Goal: Task Accomplishment & Management: Use online tool/utility

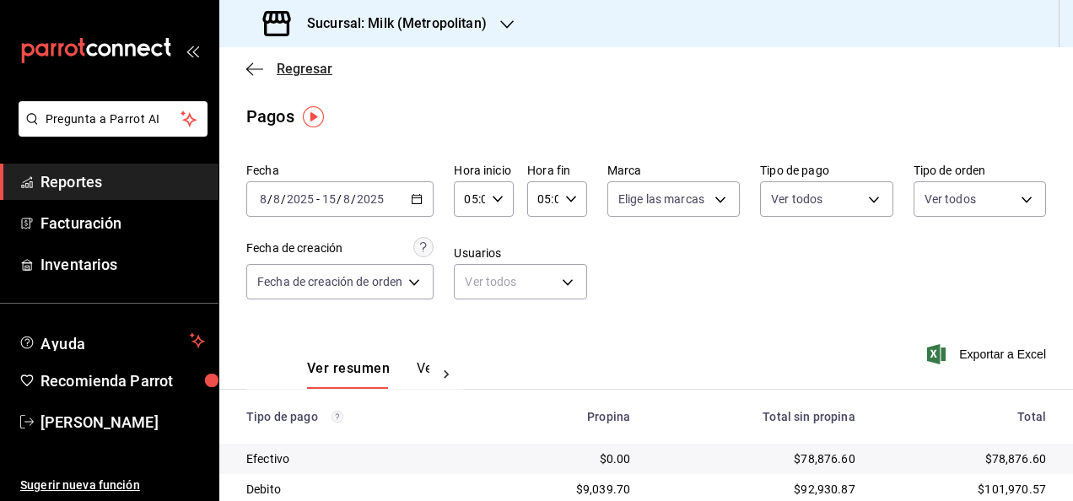
click at [255, 70] on icon "button" at bounding box center [254, 69] width 17 height 15
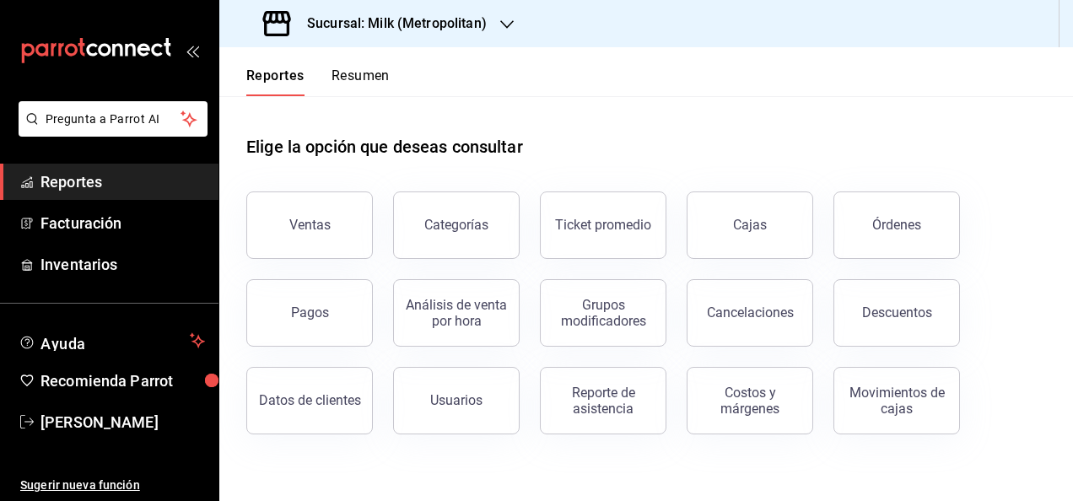
click at [128, 188] on span "Reportes" at bounding box center [122, 181] width 164 height 23
click at [115, 223] on span "Facturación" at bounding box center [122, 223] width 164 height 23
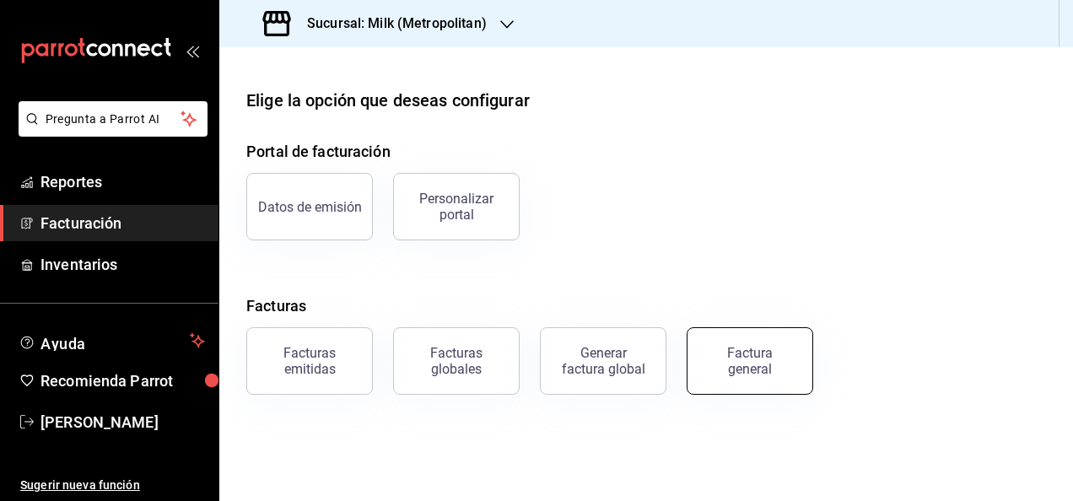
click at [788, 330] on div "Factura general" at bounding box center [739, 351] width 147 height 88
click at [739, 342] on button "Factura general" at bounding box center [749, 360] width 127 height 67
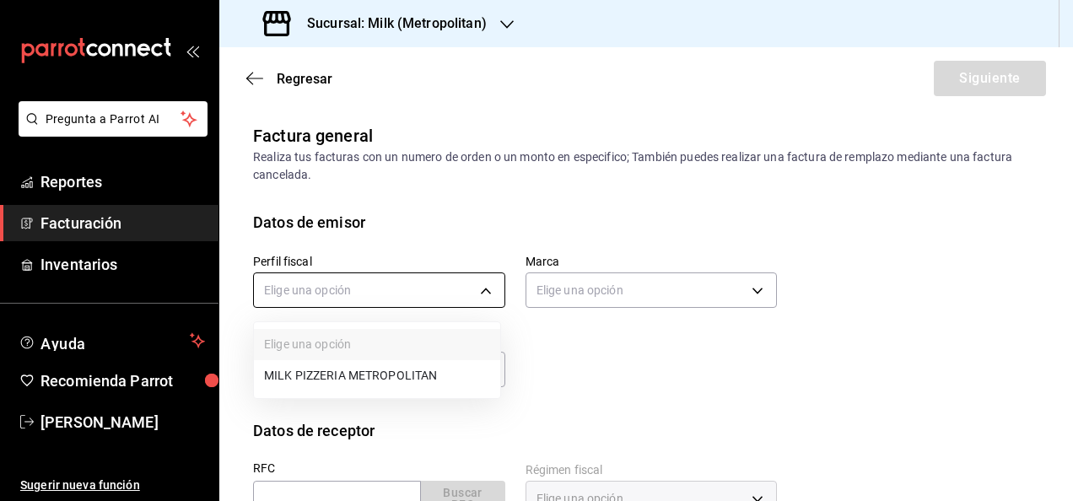
click at [472, 302] on body "Pregunta a Parrot AI Reportes Facturación Inventarios Ayuda Recomienda Parrot […" at bounding box center [536, 250] width 1073 height 501
click at [388, 383] on li "MILK PIZZERIA METROPOLITAN" at bounding box center [377, 375] width 246 height 31
type input "e6d39799-b0e1-4b50-b710-e6e4ce09bb7b"
type input "57c9fc47-e65f-4221-a10c-96a6466a6251"
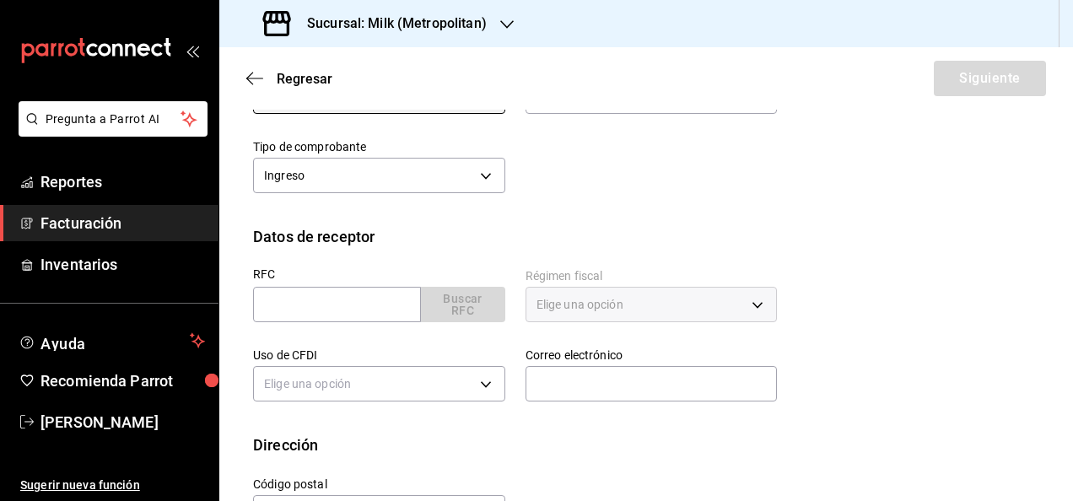
scroll to position [196, 0]
click at [325, 271] on label "RFC" at bounding box center [379, 273] width 252 height 12
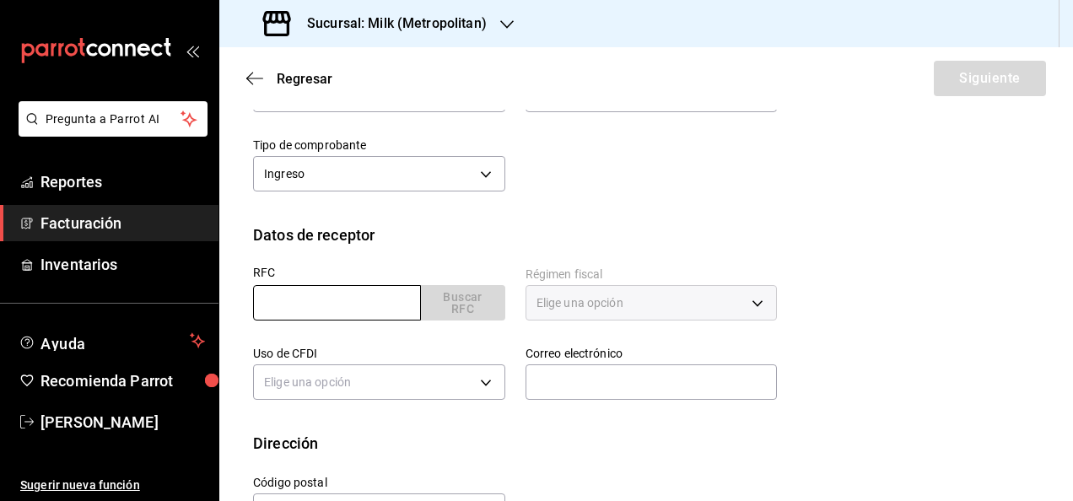
click at [326, 293] on input "text" at bounding box center [337, 302] width 168 height 35
type input "CPR180208PM0"
type input "G03"
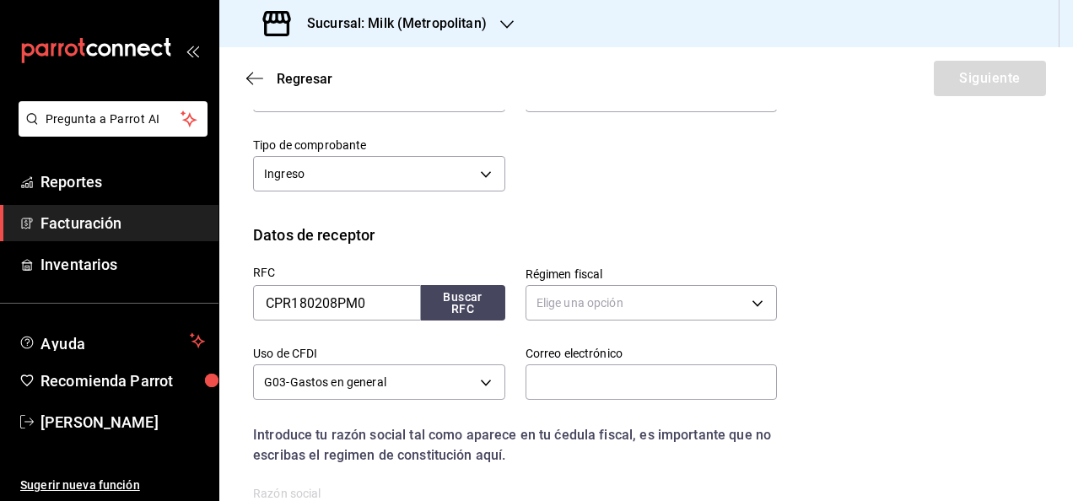
click at [471, 282] on div "RFC CPR180208PM0 Buscar RFC" at bounding box center [379, 294] width 252 height 54
click at [467, 288] on button "Buscar RFC" at bounding box center [463, 302] width 84 height 35
type input "601"
type input "[EMAIL_ADDRESS][DOMAIN_NAME]"
type input "66269"
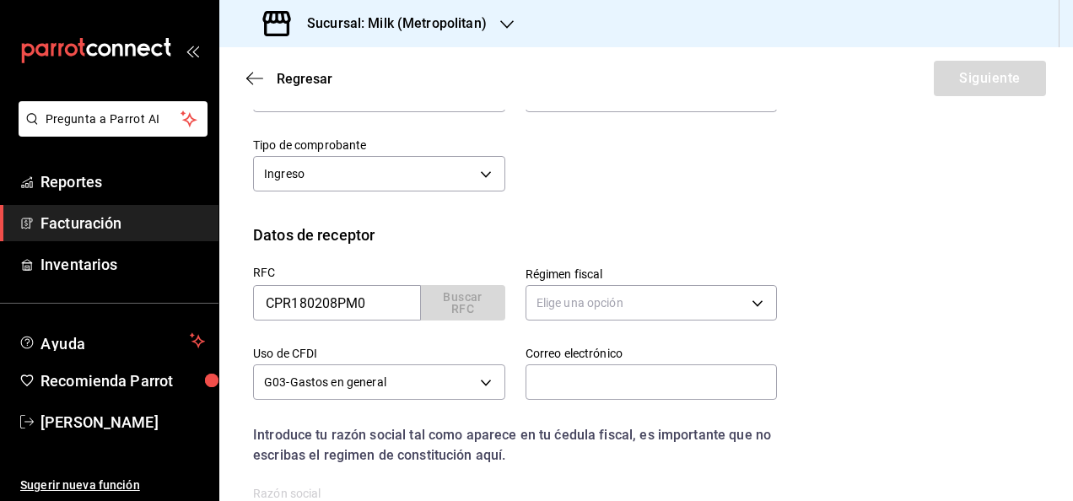
type input "CINEMAS PREMIUM"
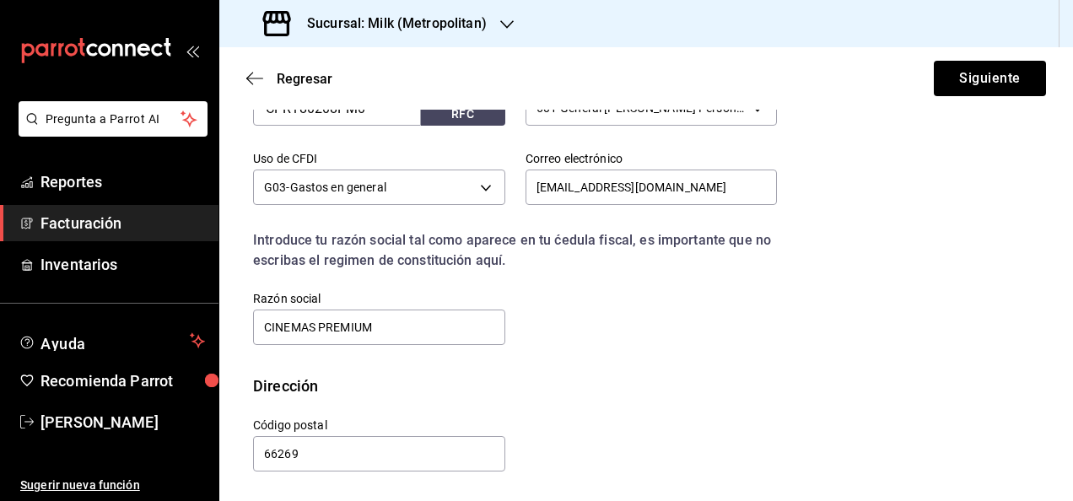
scroll to position [0, 0]
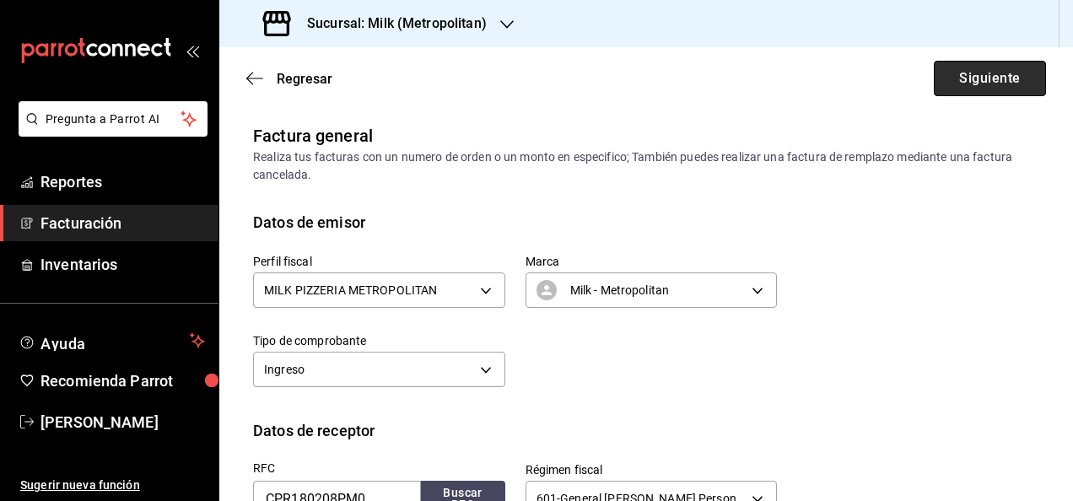
click at [977, 84] on button "Siguiente" at bounding box center [990, 78] width 112 height 35
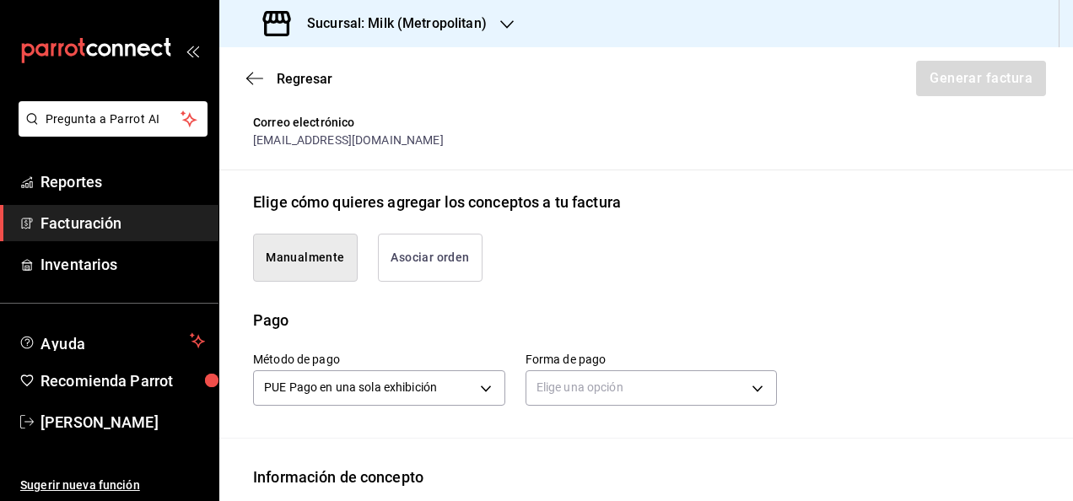
scroll to position [367, 0]
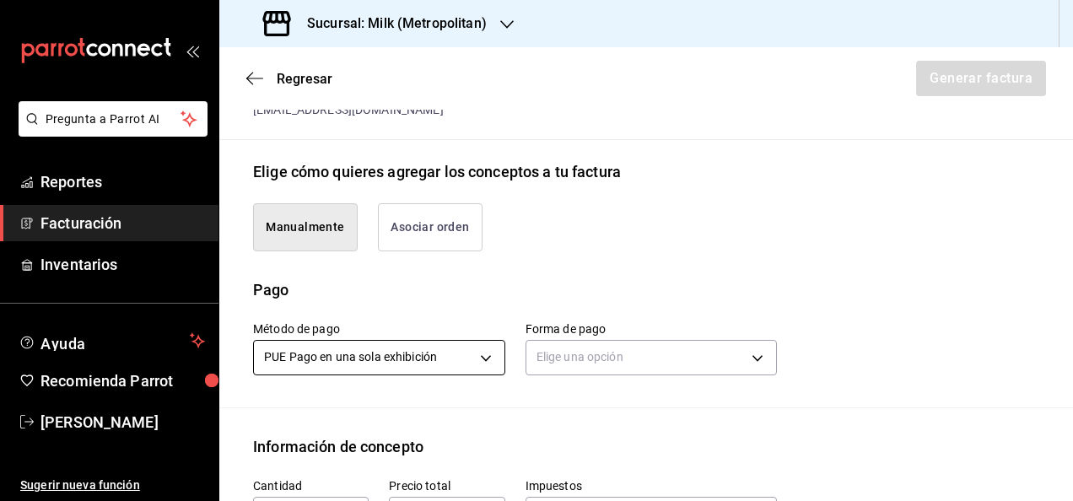
click at [455, 345] on body "Pregunta a Parrot AI Reportes Facturación Inventarios Ayuda Recomienda Parrot […" at bounding box center [536, 250] width 1073 height 501
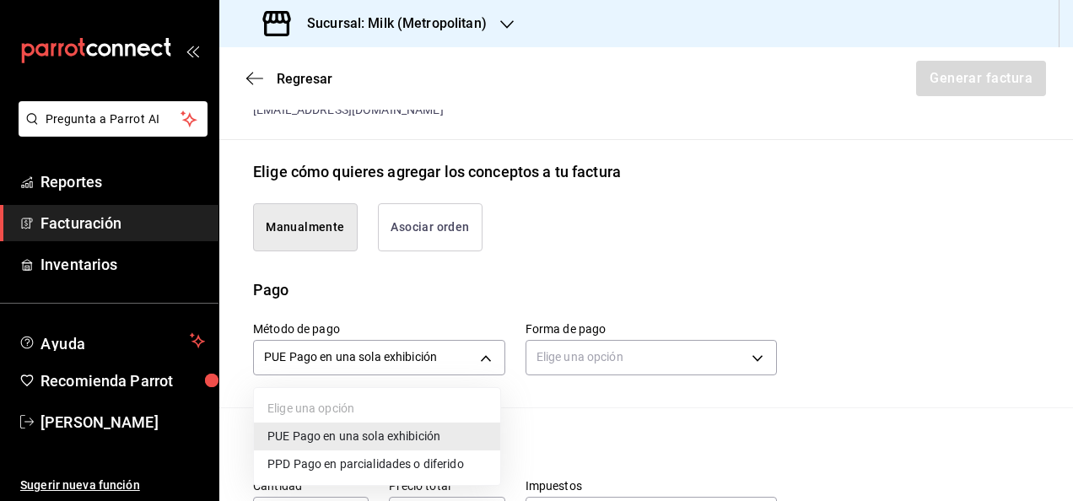
click at [340, 468] on span "PPD Pago en parcialidades o diferido" at bounding box center [365, 464] width 197 height 18
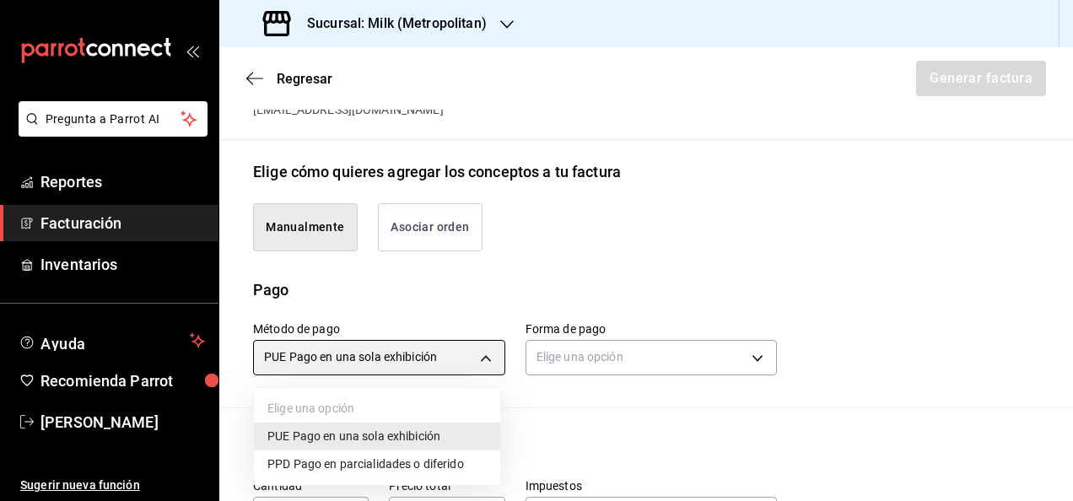
type input "PPD"
type input "99"
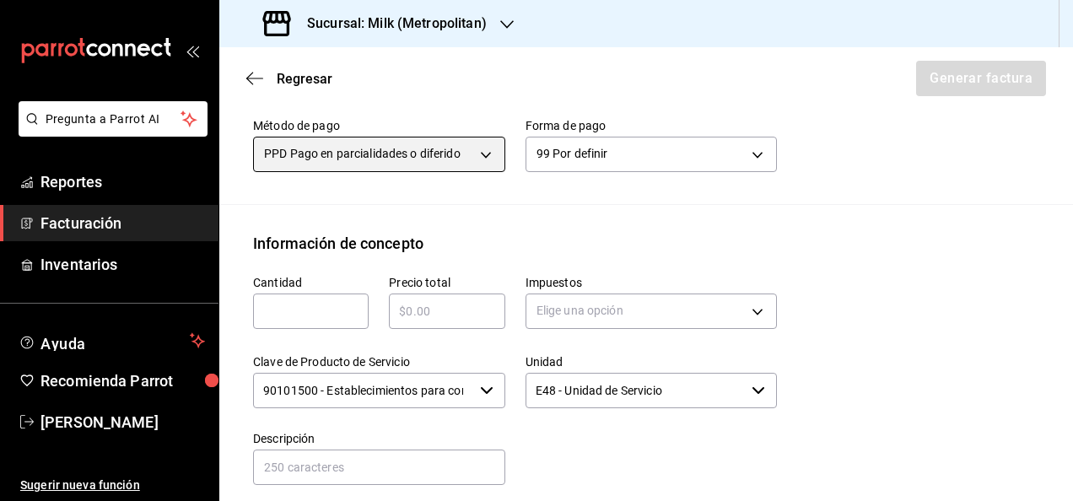
scroll to position [577, 0]
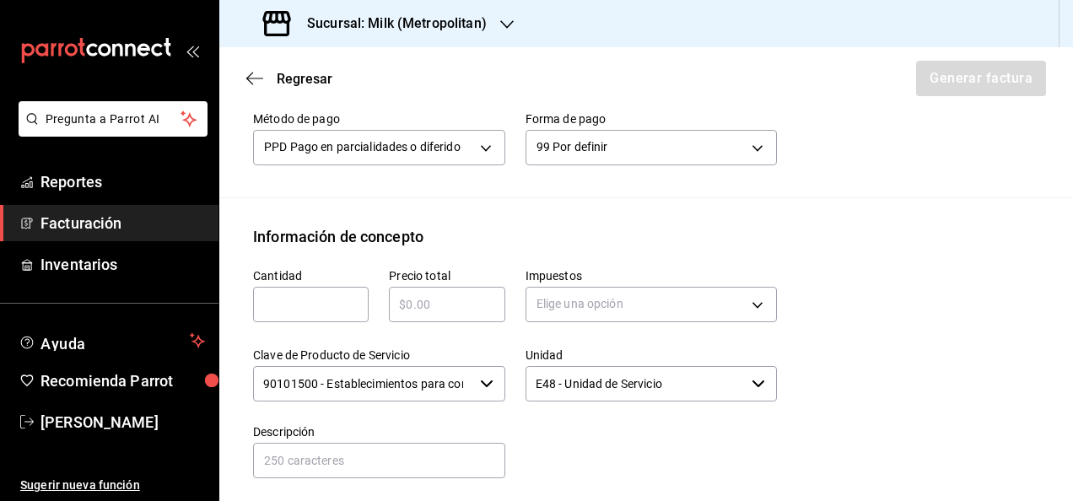
click at [300, 280] on div "Cantidad ​" at bounding box center [311, 295] width 116 height 54
click at [315, 311] on input "text" at bounding box center [311, 304] width 116 height 20
type input "1"
paste input "$32196.50"
type input "$32196.50"
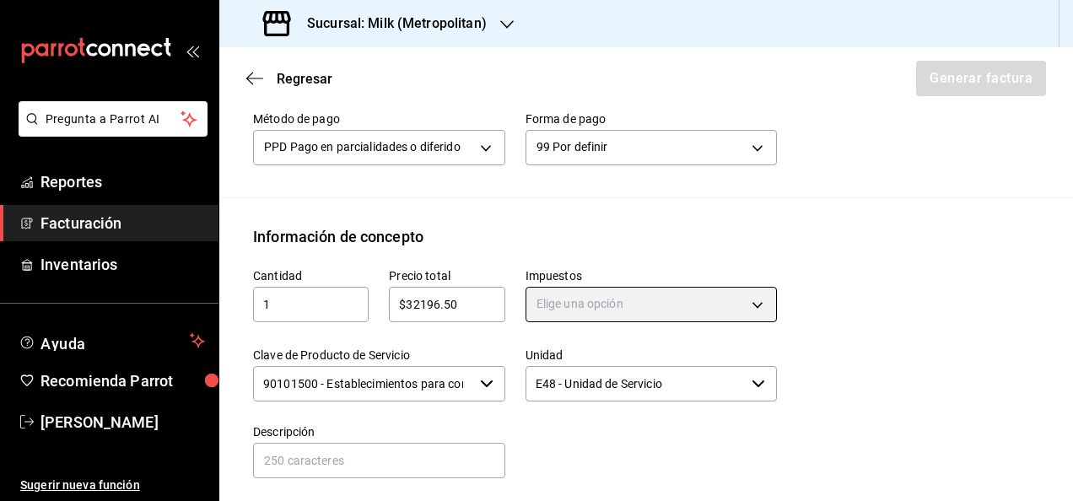
scroll to position [813, 0]
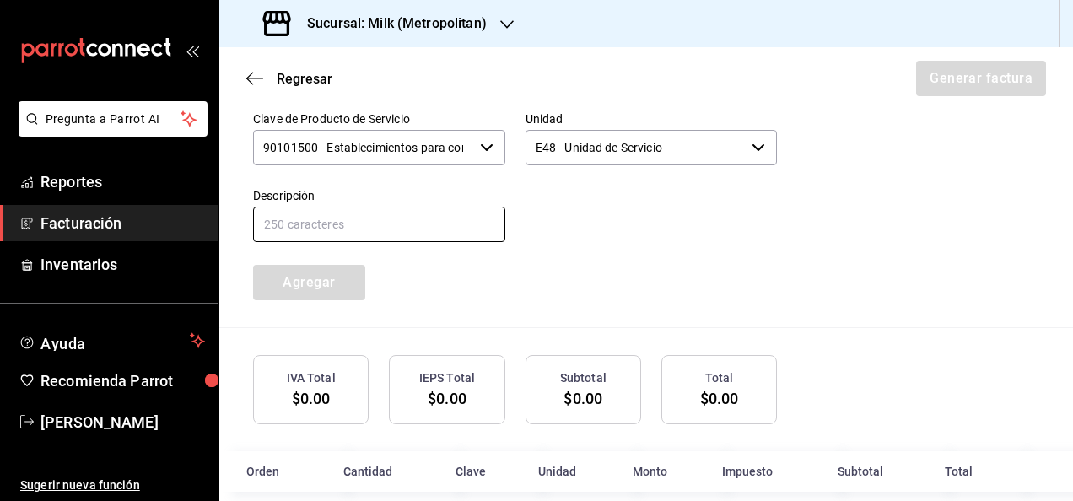
click at [464, 234] on input "text" at bounding box center [379, 224] width 252 height 35
type input "CONSUMO DE ALIMENTOS [DATE] - [DATE]"
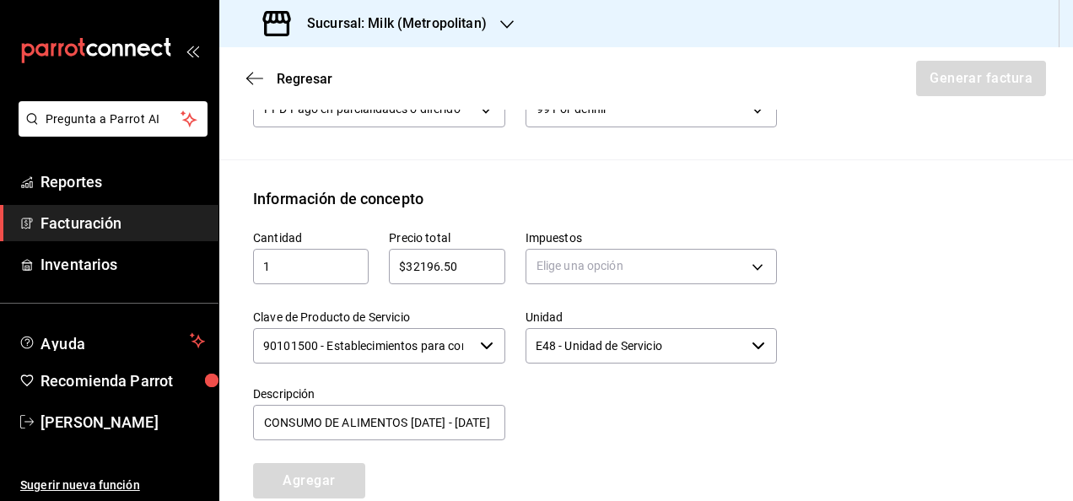
scroll to position [614, 0]
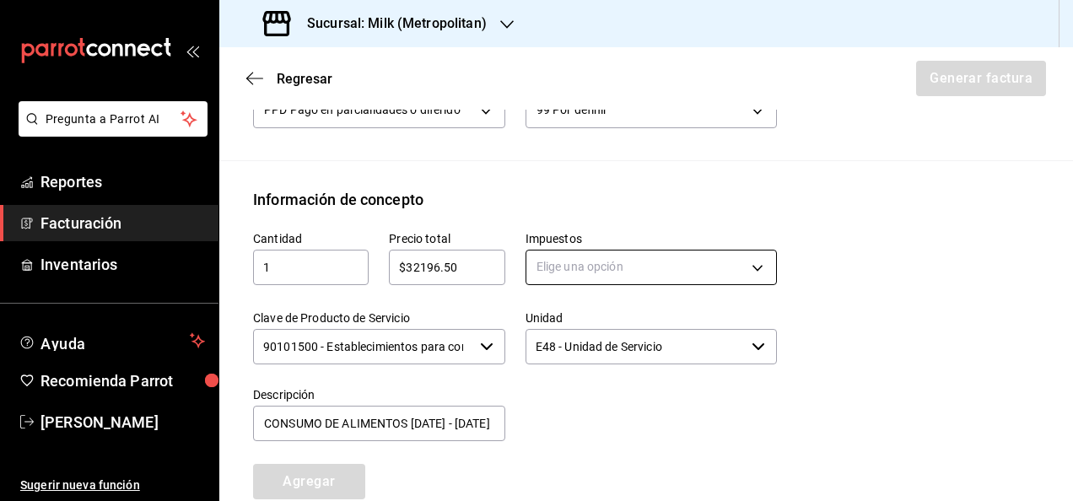
click at [609, 263] on body "Pregunta a Parrot AI Reportes Facturación Inventarios Ayuda Recomienda Parrot […" at bounding box center [536, 250] width 1073 height 501
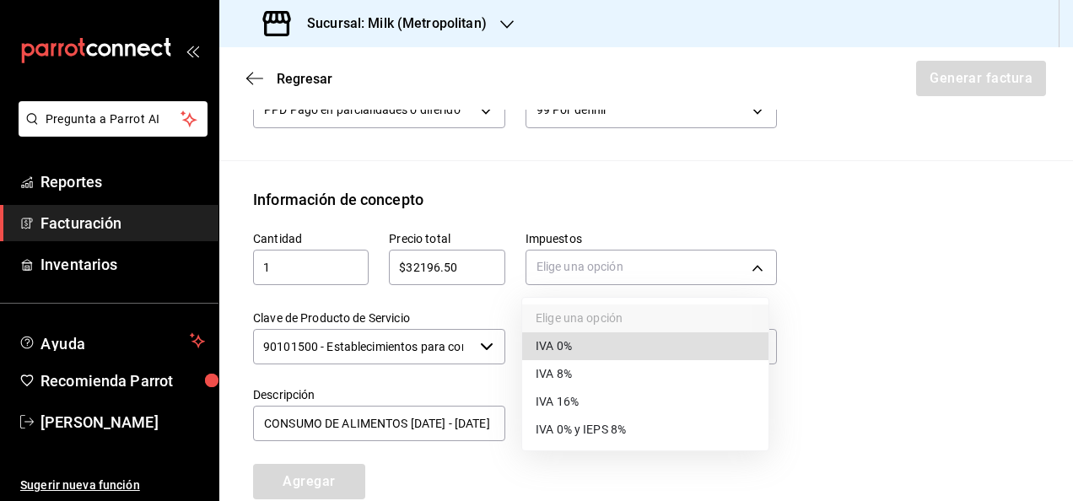
click at [580, 404] on li "IVA 16%" at bounding box center [645, 402] width 246 height 28
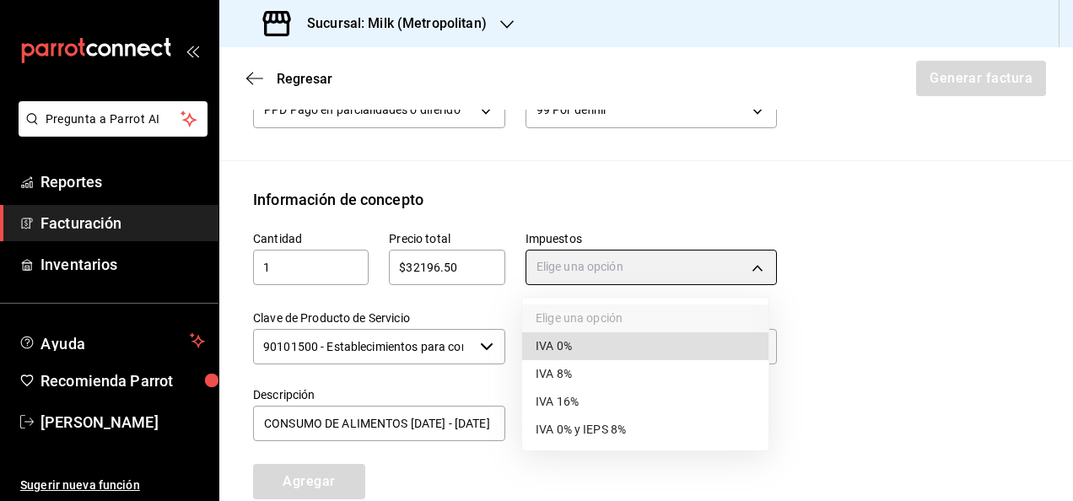
type input "IVA_16"
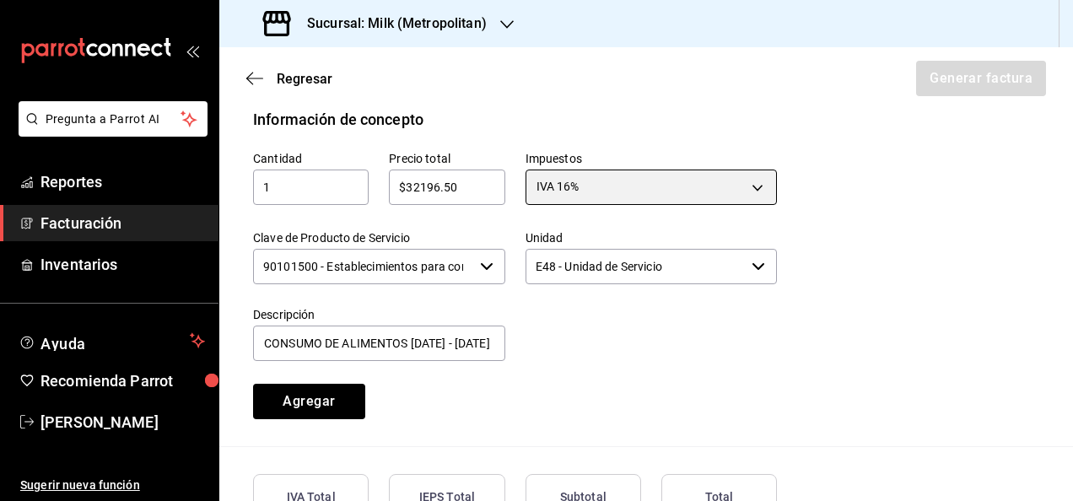
scroll to position [835, 0]
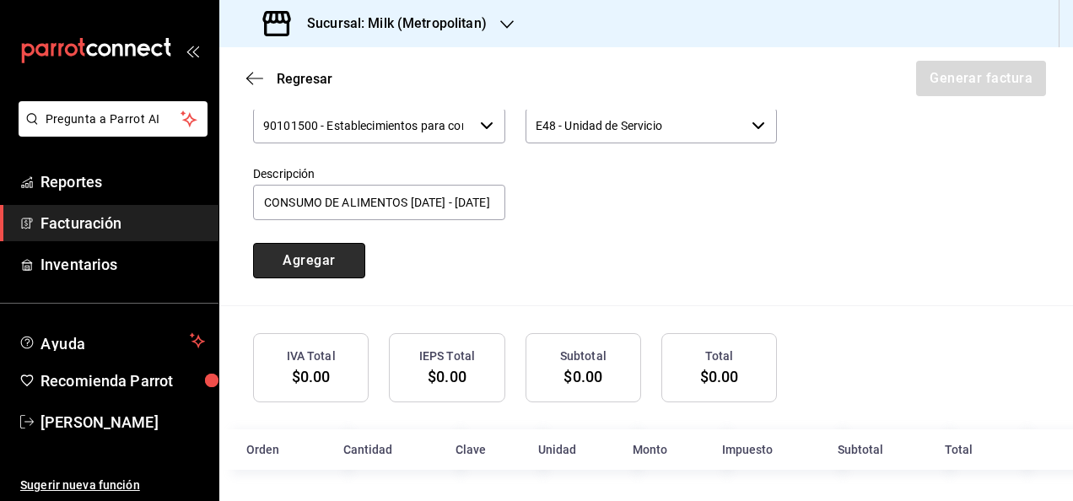
click at [338, 260] on button "Agregar" at bounding box center [309, 260] width 112 height 35
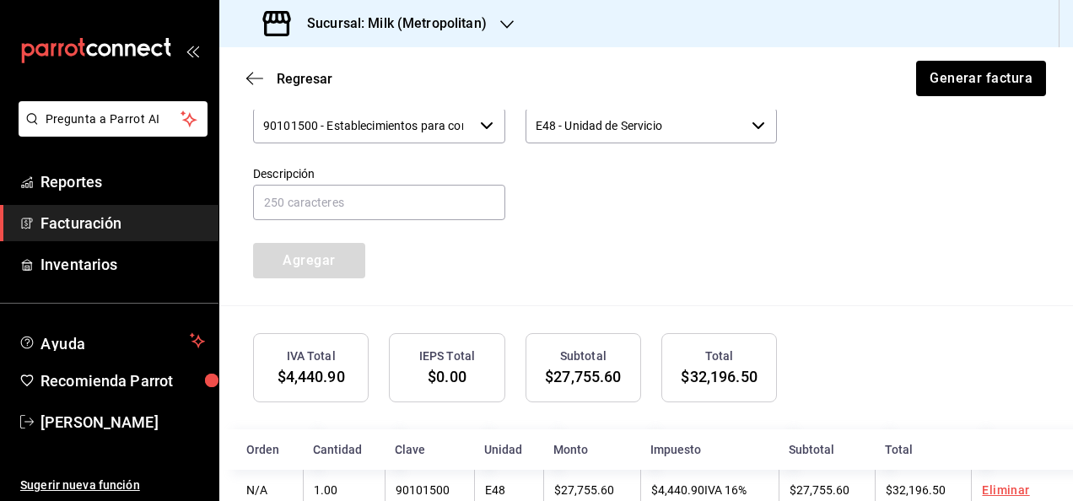
click at [950, 97] on div "Regresar Generar factura" at bounding box center [645, 78] width 853 height 62
click at [963, 83] on button "Generar factura" at bounding box center [980, 78] width 132 height 35
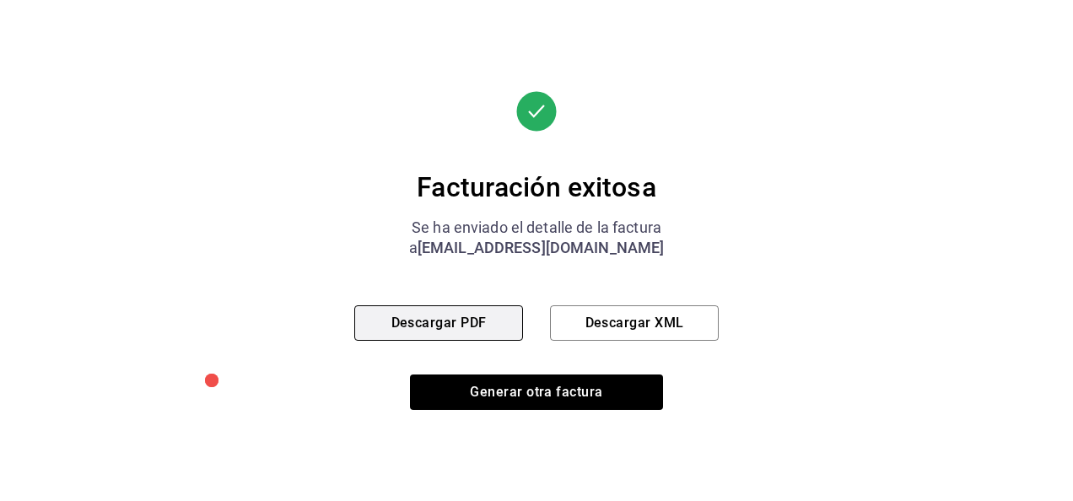
click at [496, 326] on button "Descargar PDF" at bounding box center [438, 322] width 169 height 35
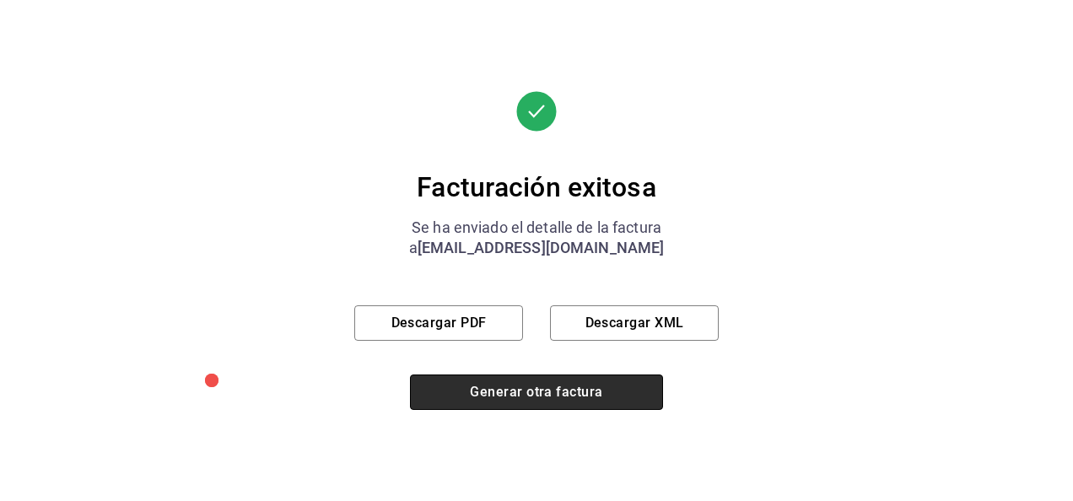
click at [529, 381] on button "Generar otra factura" at bounding box center [536, 391] width 253 height 35
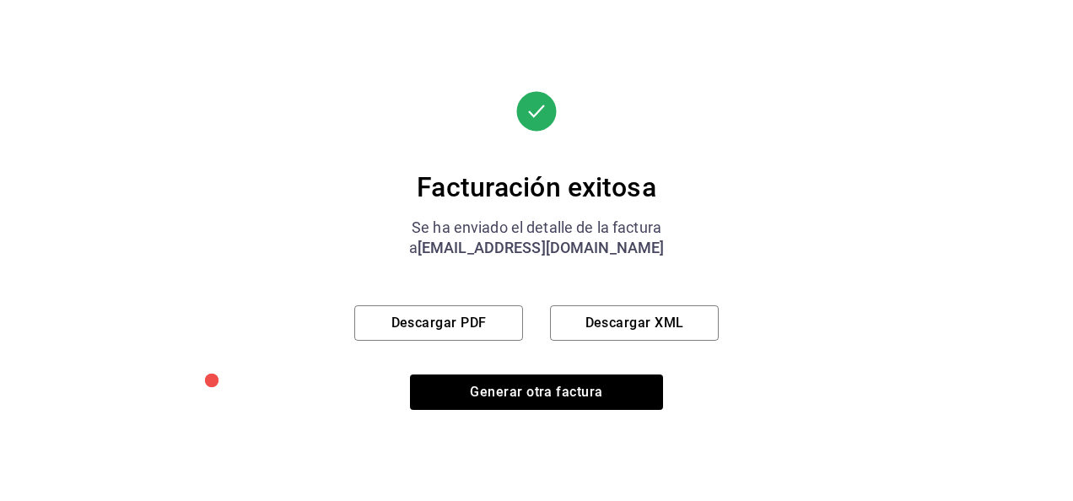
scroll to position [253, 0]
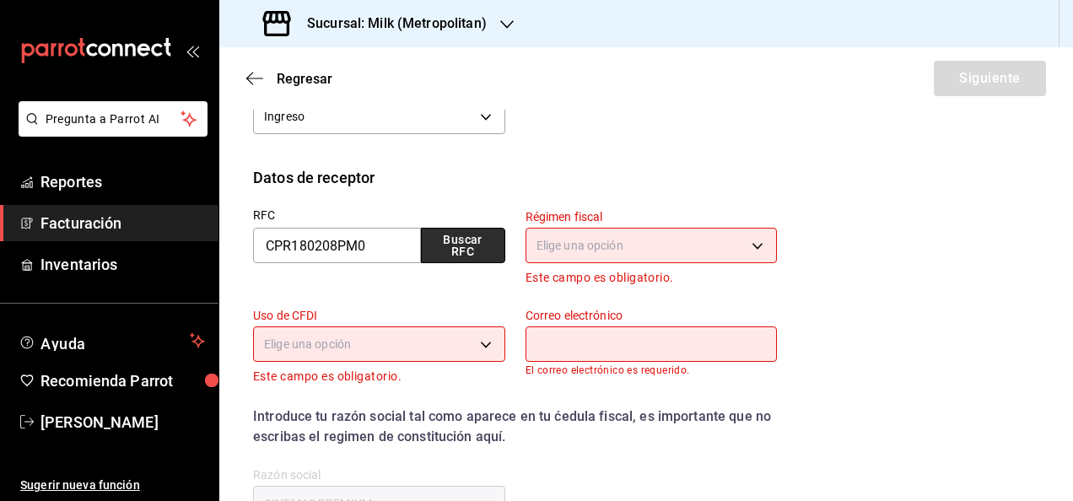
click at [476, 246] on button "Buscar RFC" at bounding box center [463, 245] width 84 height 35
type input "601"
type input "G03"
type input "[EMAIL_ADDRESS][DOMAIN_NAME]"
type input "66269"
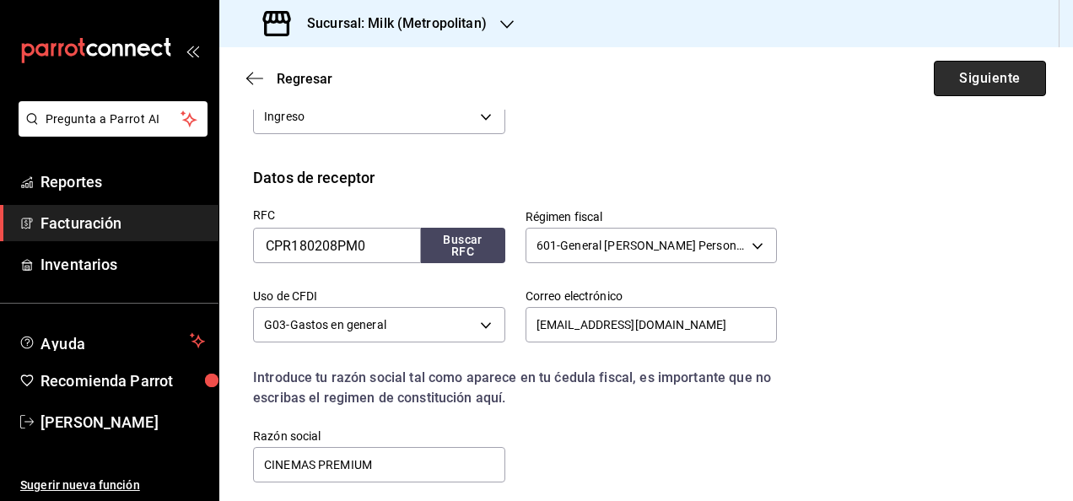
click at [934, 69] on button "Siguiente" at bounding box center [990, 78] width 112 height 35
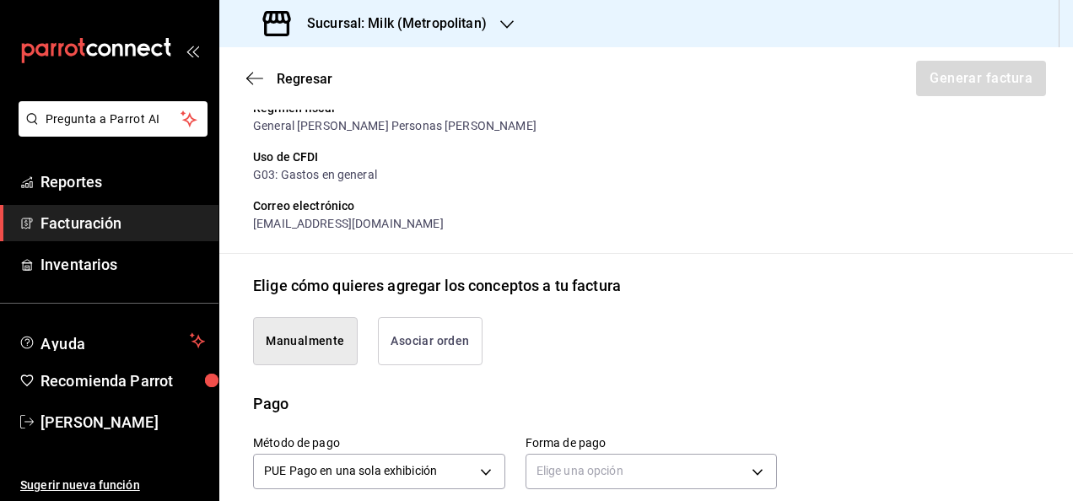
scroll to position [373, 0]
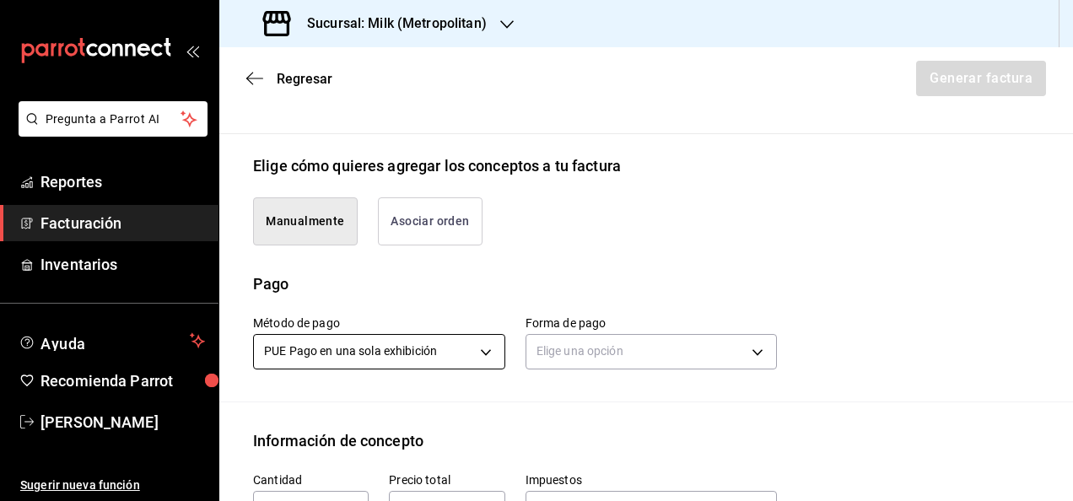
click at [470, 339] on body "Pregunta a Parrot AI Reportes Facturación Inventarios Ayuda Recomienda Parrot […" at bounding box center [536, 250] width 1073 height 501
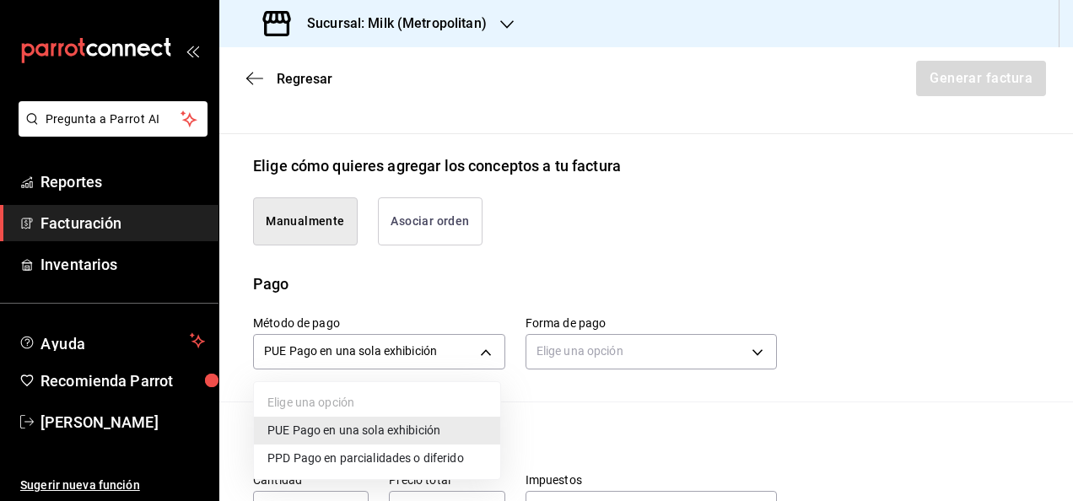
click at [378, 454] on span "PPD Pago en parcialidades o diferido" at bounding box center [365, 459] width 197 height 18
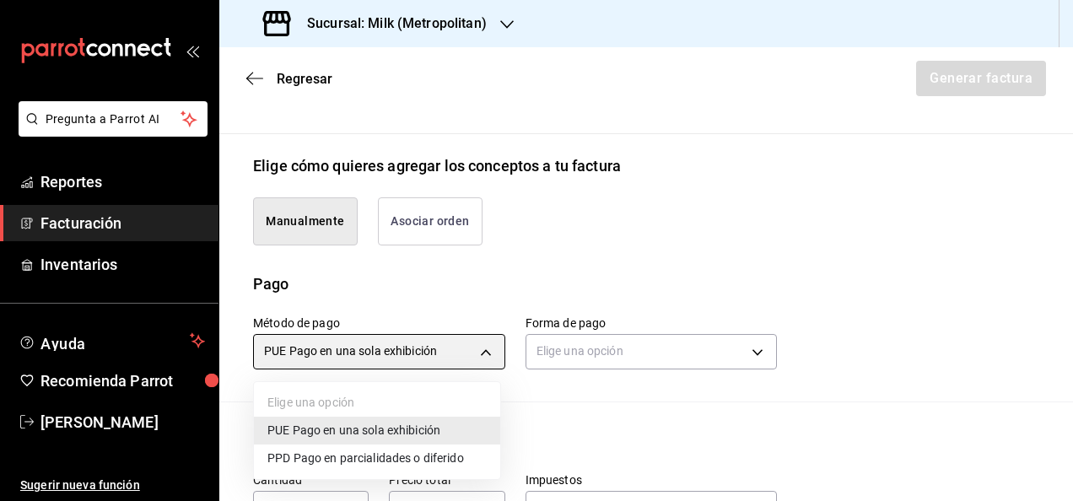
type input "PPD"
type input "99"
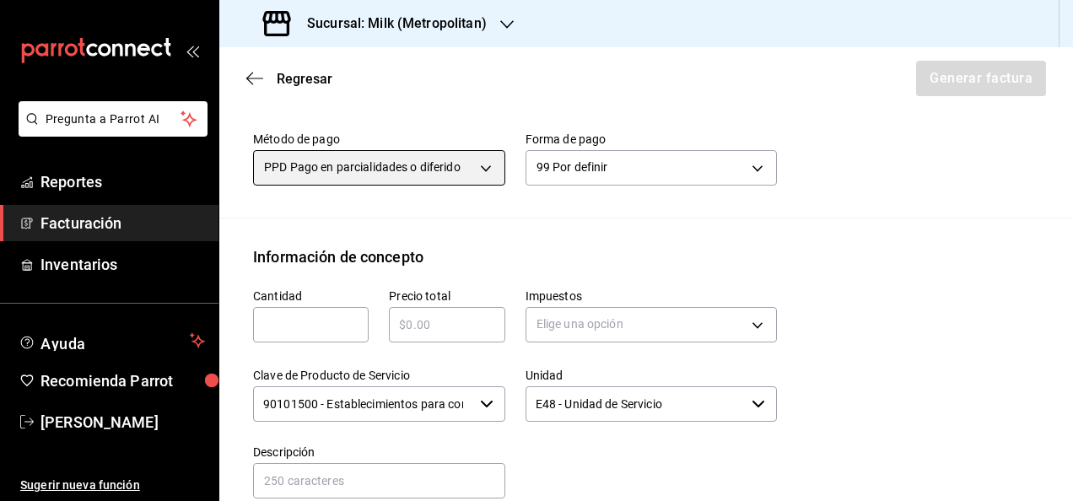
scroll to position [579, 0]
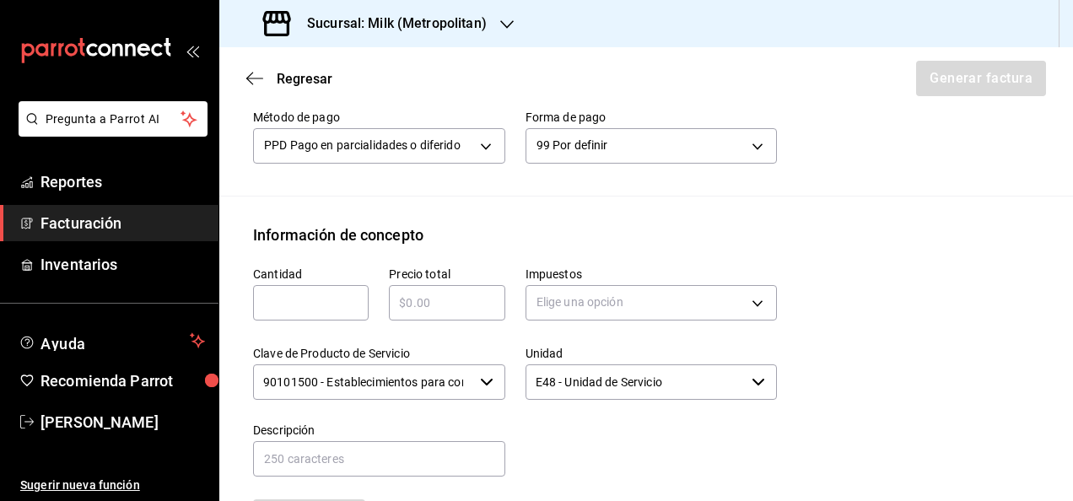
click at [296, 311] on div "​" at bounding box center [311, 302] width 116 height 35
type input "1"
paste input "$30124.50"
type input "$30124.50"
click at [778, 291] on div "Cantidad 1 ​ Precio total $30124.50 ​ Impuestos Elige una opción Clave de Produ…" at bounding box center [646, 403] width 786 height 315
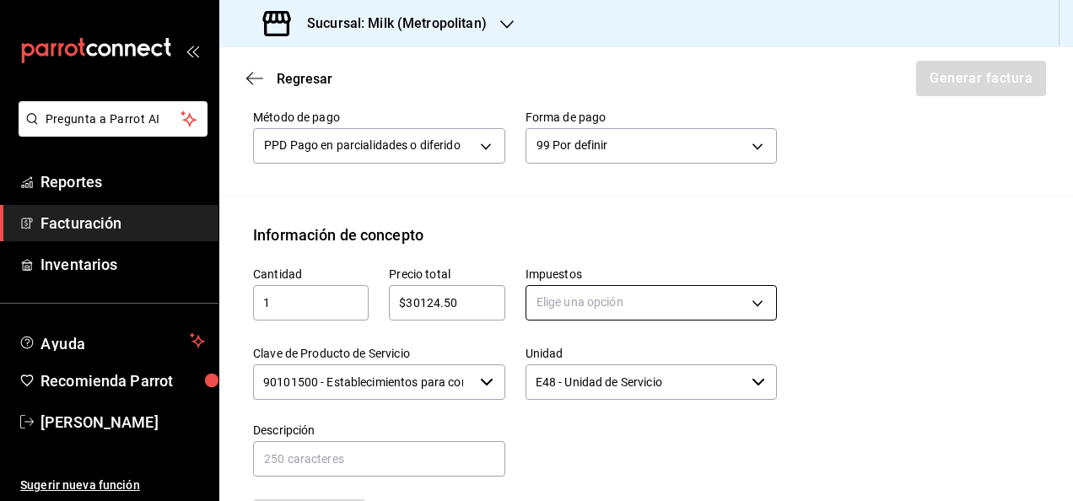
click at [740, 295] on body "Pregunta a Parrot AI Reportes Facturación Inventarios Ayuda Recomienda Parrot […" at bounding box center [536, 250] width 1073 height 501
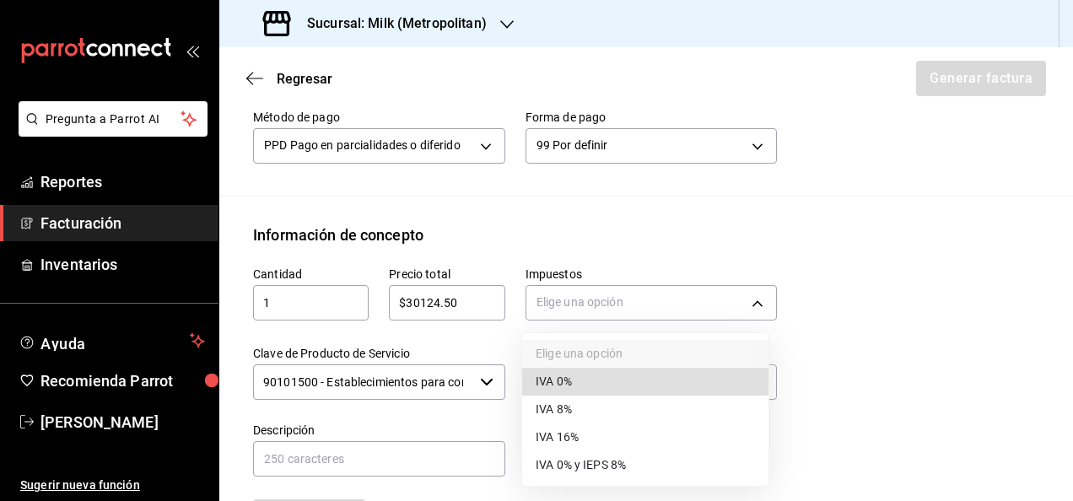
click at [573, 425] on li "IVA 16%" at bounding box center [645, 437] width 246 height 28
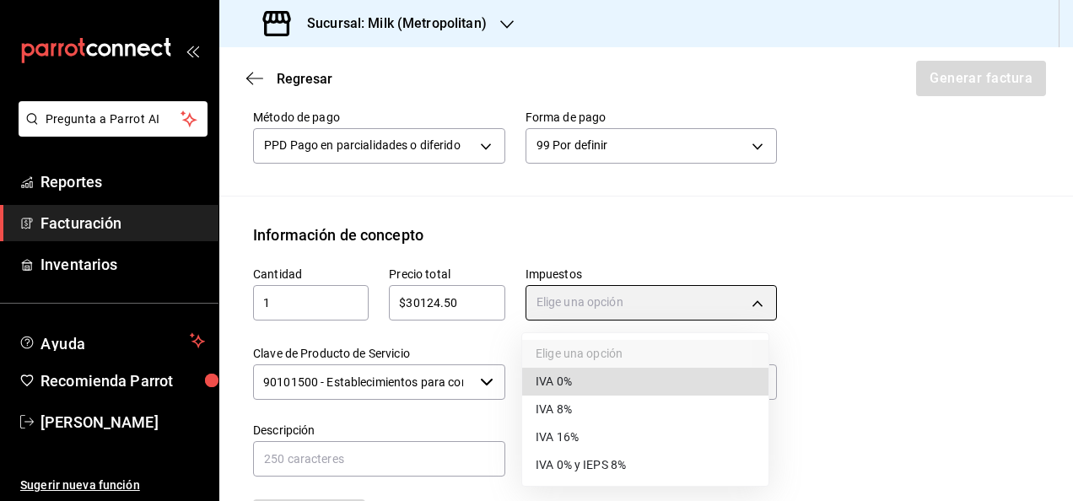
type input "IVA_16"
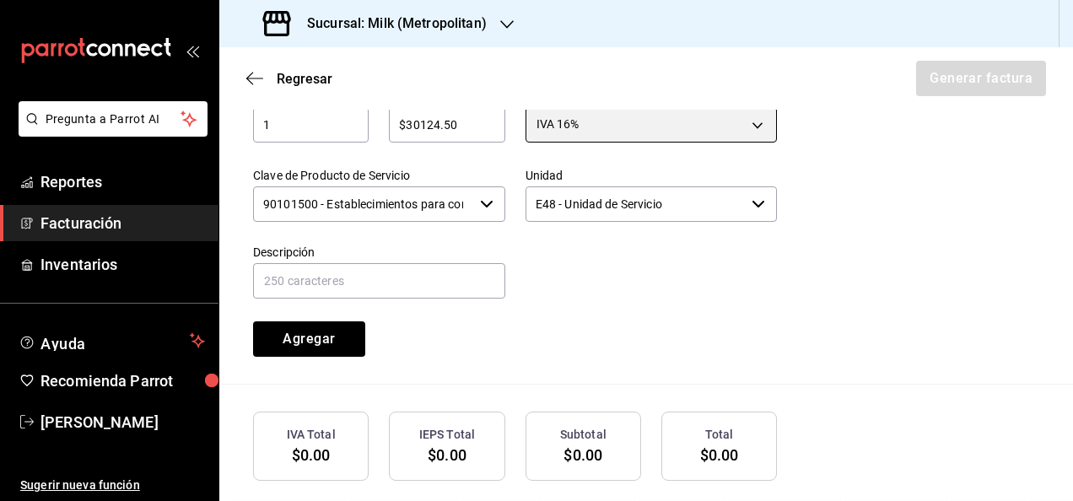
scroll to position [758, 0]
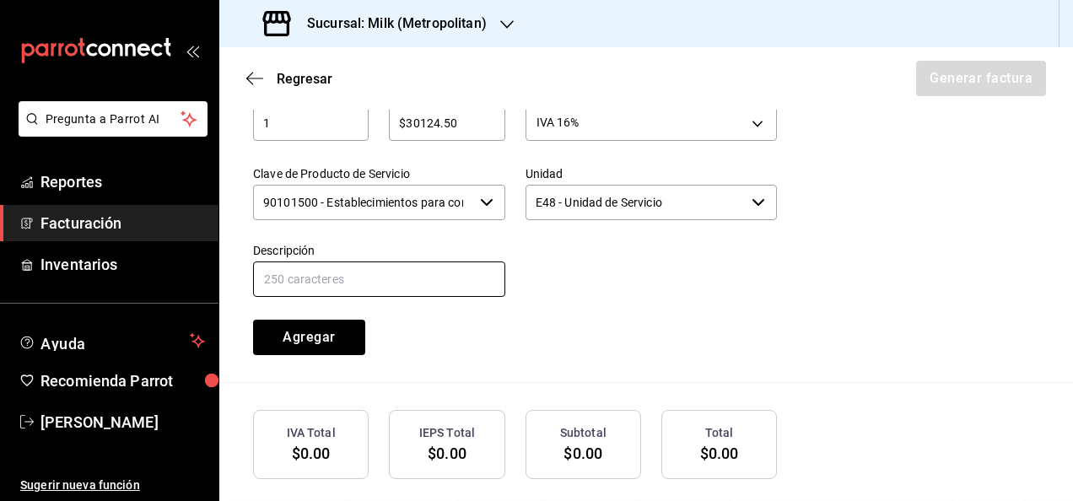
click at [386, 292] on input "text" at bounding box center [379, 278] width 252 height 35
type input "CONSUMO DE ALIMENTOS [DATE] - [DATE][PERSON_NAME]"
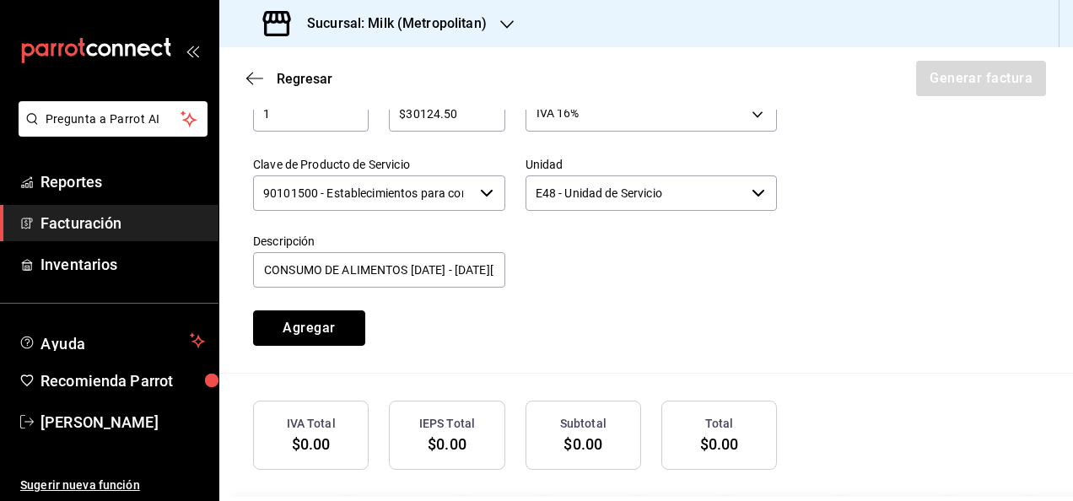
scroll to position [768, 0]
click at [337, 313] on button "Agregar" at bounding box center [309, 327] width 112 height 35
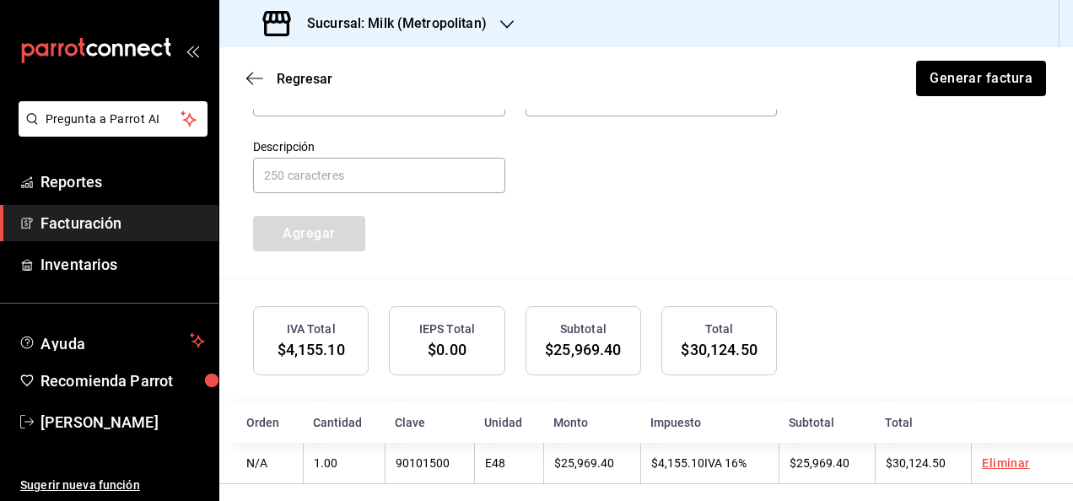
scroll to position [863, 0]
click at [975, 73] on button "Generar factura" at bounding box center [980, 78] width 132 height 35
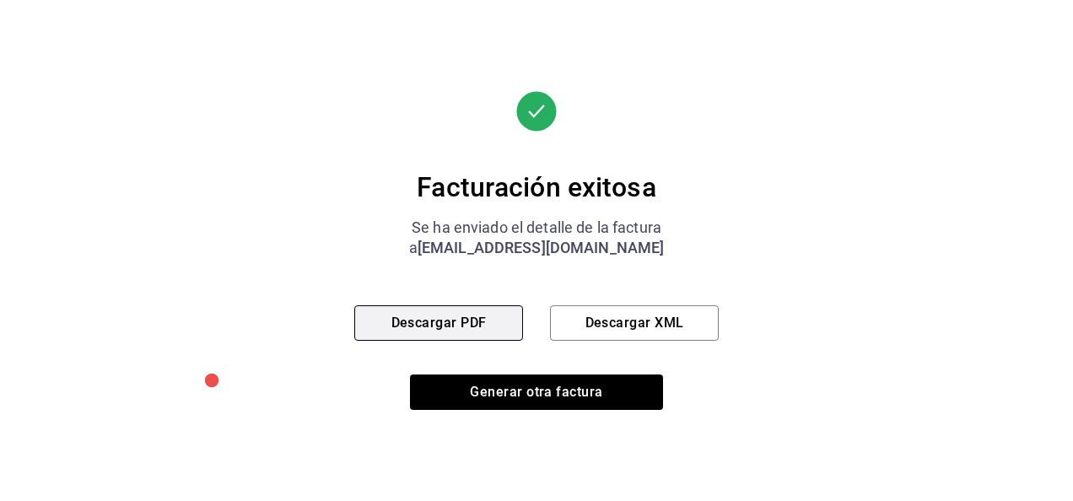
click at [440, 315] on button "Descargar PDF" at bounding box center [438, 322] width 169 height 35
click at [530, 410] on div "Facturación exitosa Se ha enviado el detalle de la factura a [EMAIL_ADDRESS][DO…" at bounding box center [536, 250] width 364 height 501
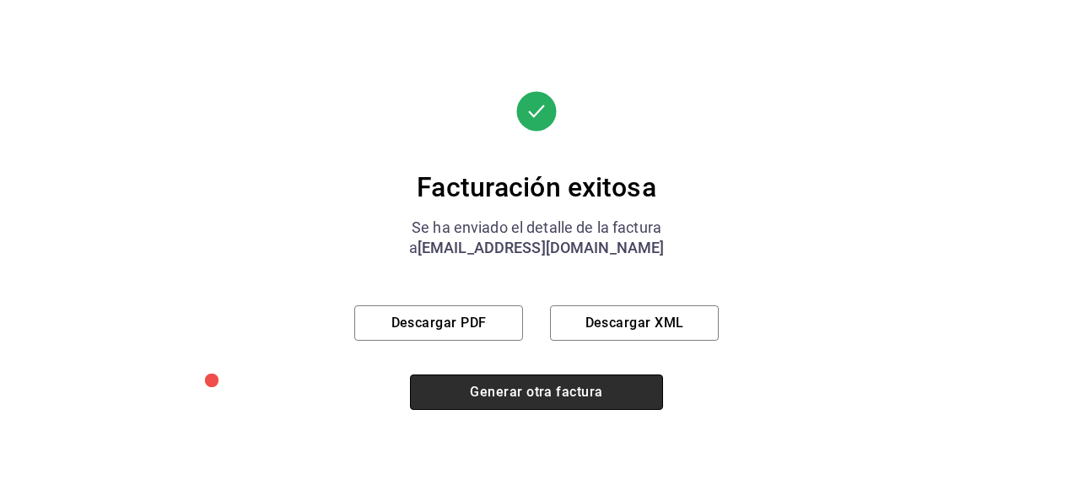
click at [532, 387] on button "Generar otra factura" at bounding box center [536, 391] width 253 height 35
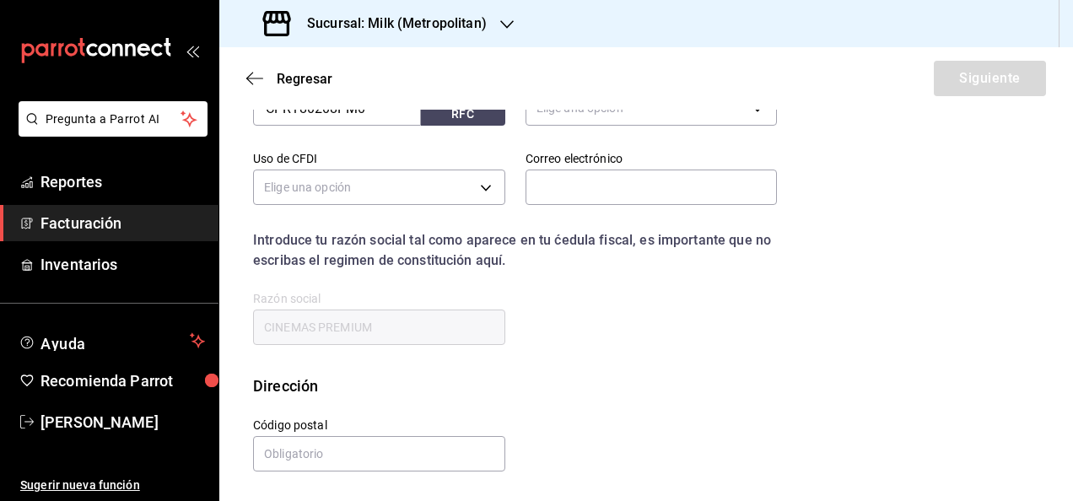
scroll to position [253, 0]
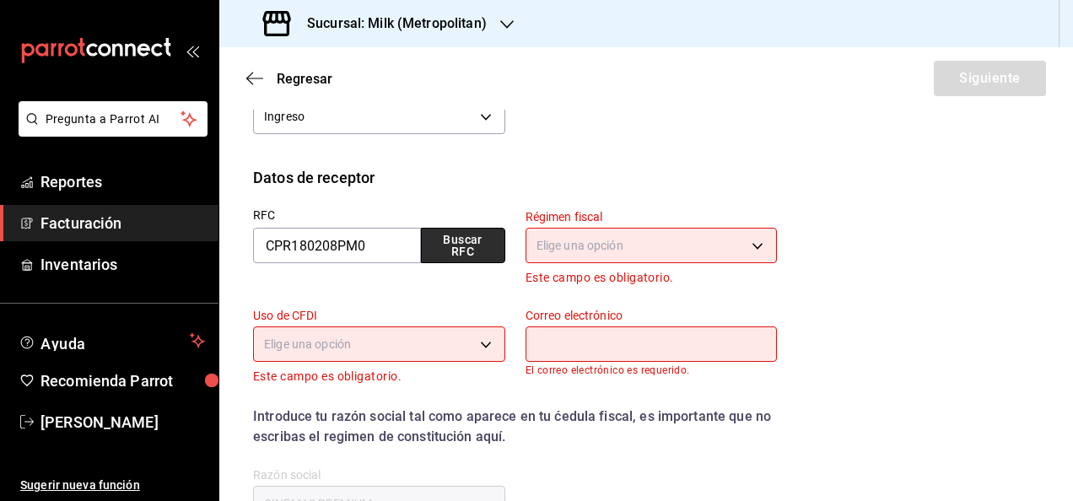
click at [455, 245] on button "Buscar RFC" at bounding box center [463, 245] width 84 height 35
type input "601"
type input "G03"
type input "[EMAIL_ADDRESS][DOMAIN_NAME]"
type input "66269"
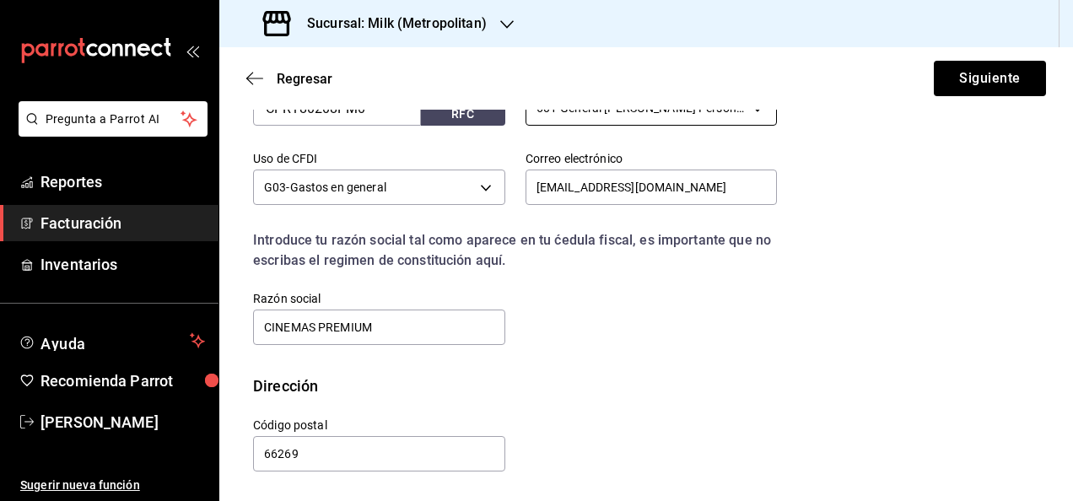
scroll to position [0, 0]
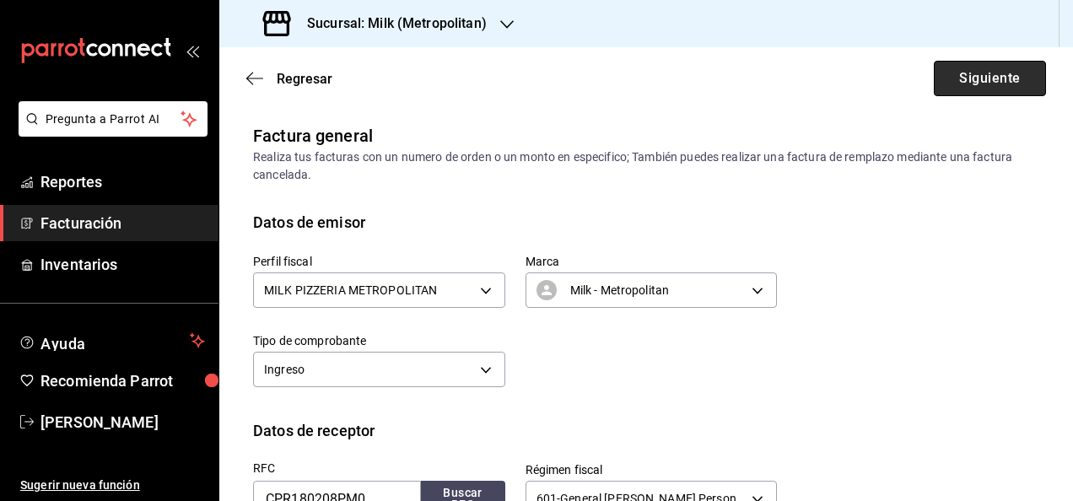
click at [1003, 88] on button "Siguiente" at bounding box center [990, 78] width 112 height 35
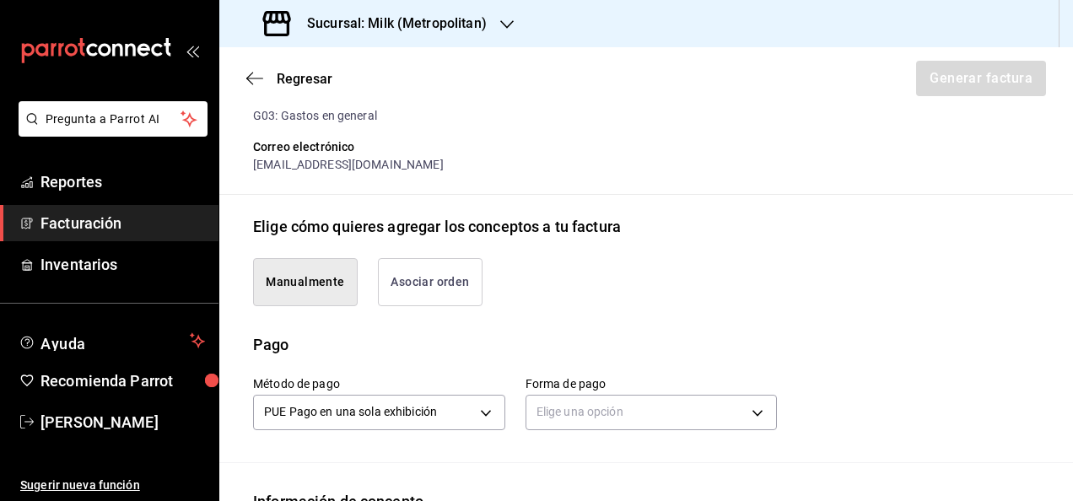
scroll to position [435, 0]
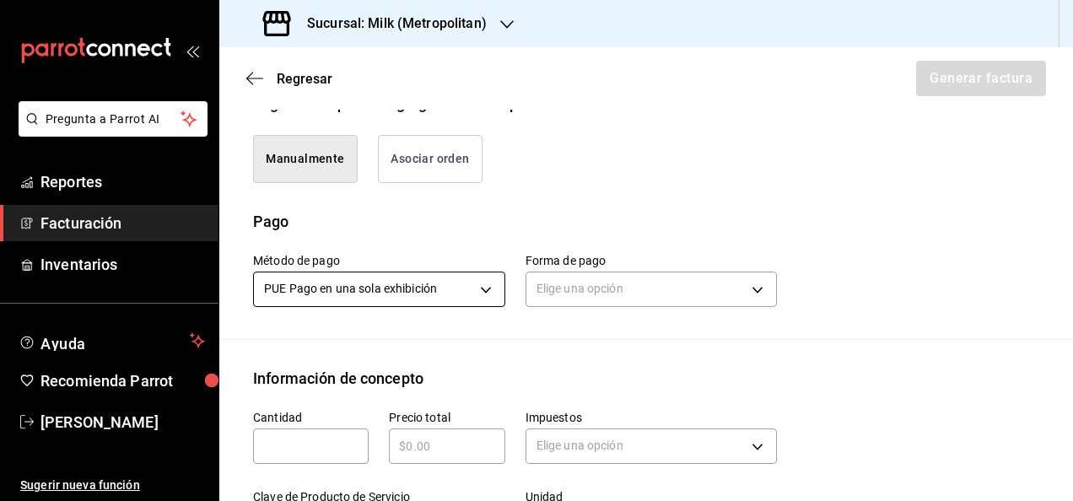
click at [484, 283] on body "Pregunta a Parrot AI Reportes Facturación Inventarios Ayuda Recomienda Parrot […" at bounding box center [536, 250] width 1073 height 501
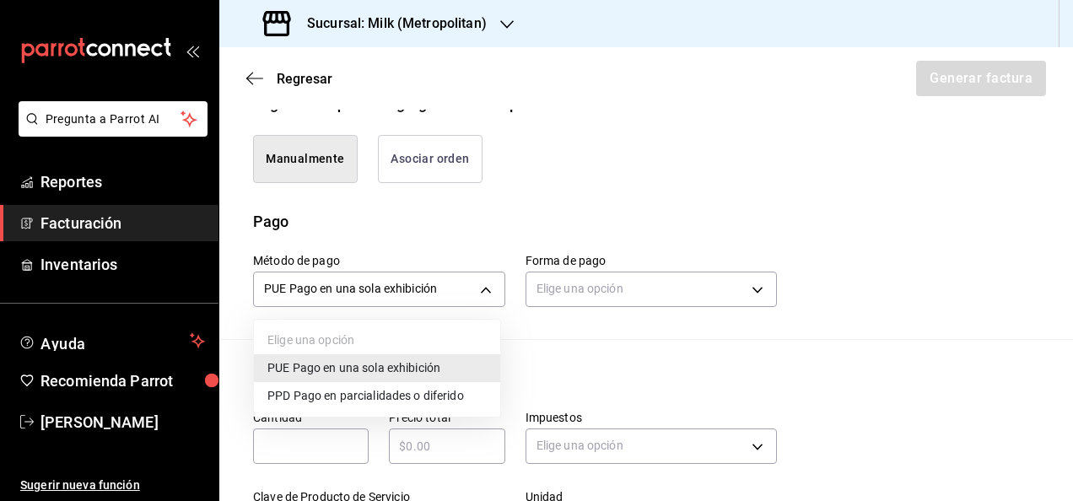
click at [382, 383] on li "PPD Pago en parcialidades o diferido" at bounding box center [377, 396] width 246 height 28
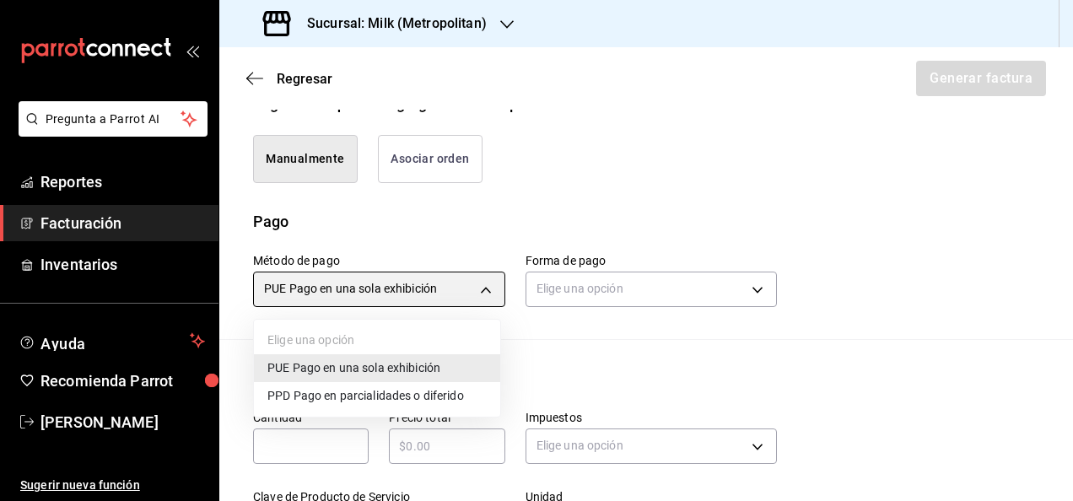
type input "PPD"
type input "99"
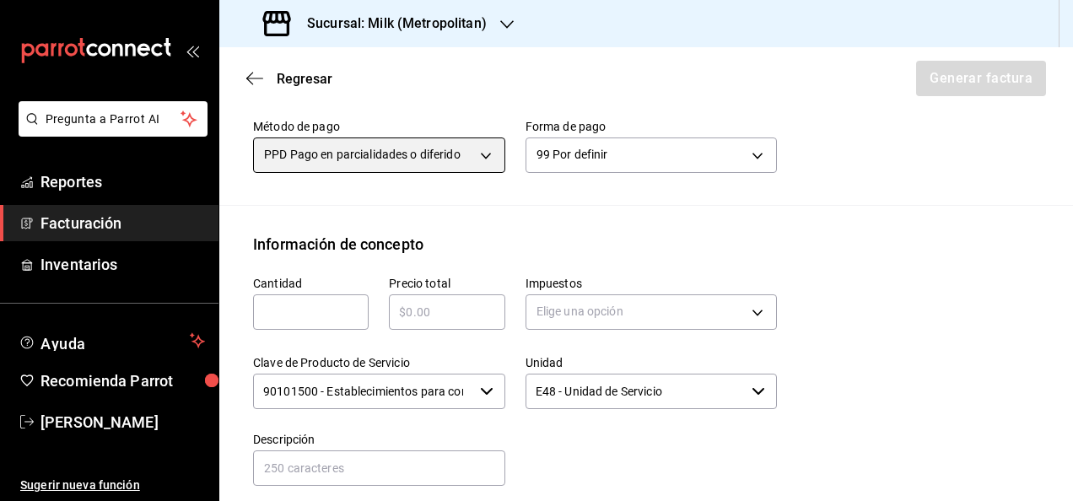
scroll to position [573, 0]
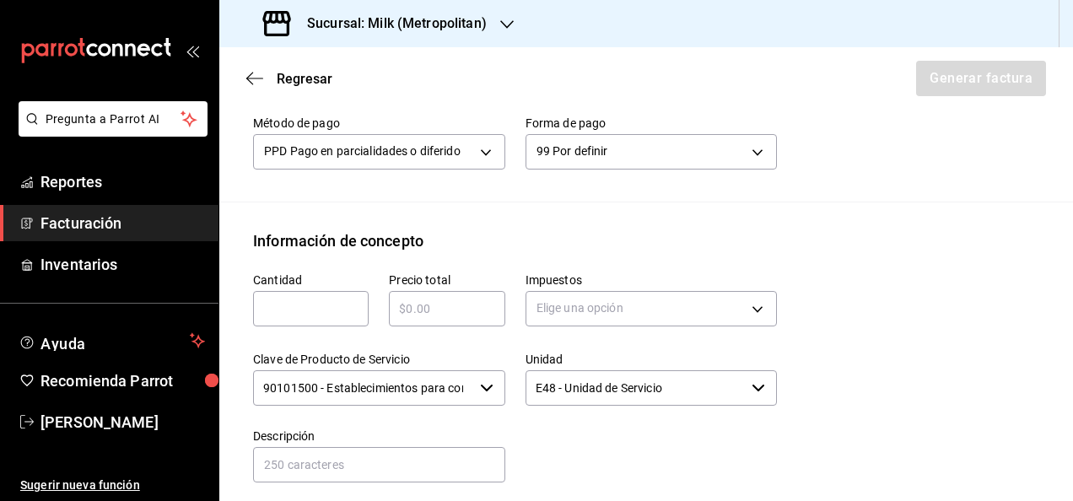
click at [281, 322] on div "​" at bounding box center [311, 308] width 116 height 35
type input "1"
paste input "$34230.00"
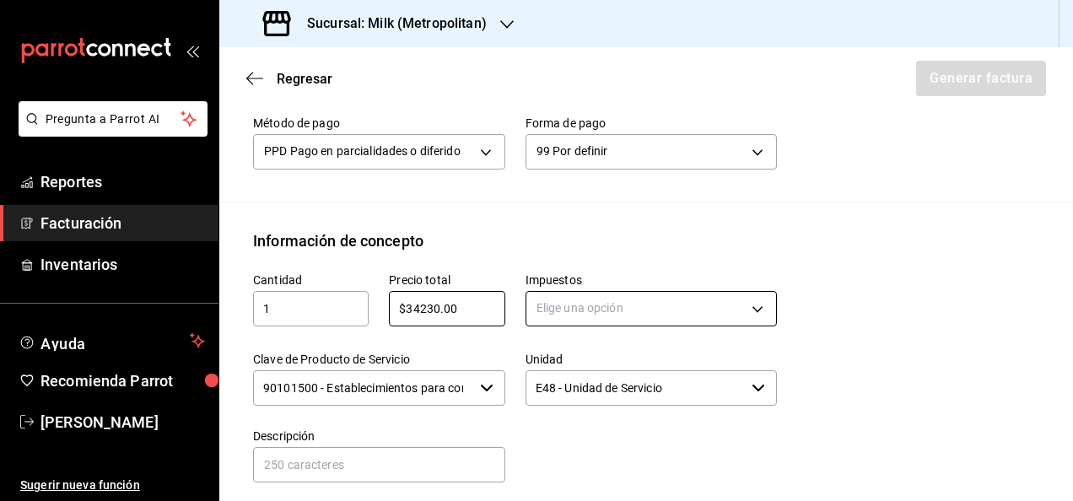
type input "$34230.00"
click at [721, 310] on body "Pregunta a Parrot AI Reportes Facturación Inventarios Ayuda Recomienda Parrot […" at bounding box center [536, 250] width 1073 height 501
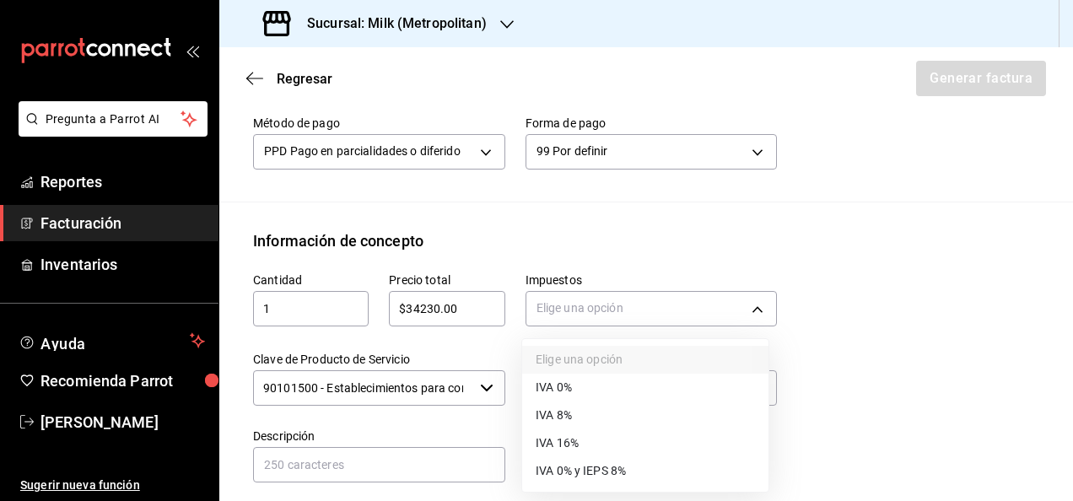
click at [573, 453] on li "IVA 16%" at bounding box center [645, 443] width 246 height 28
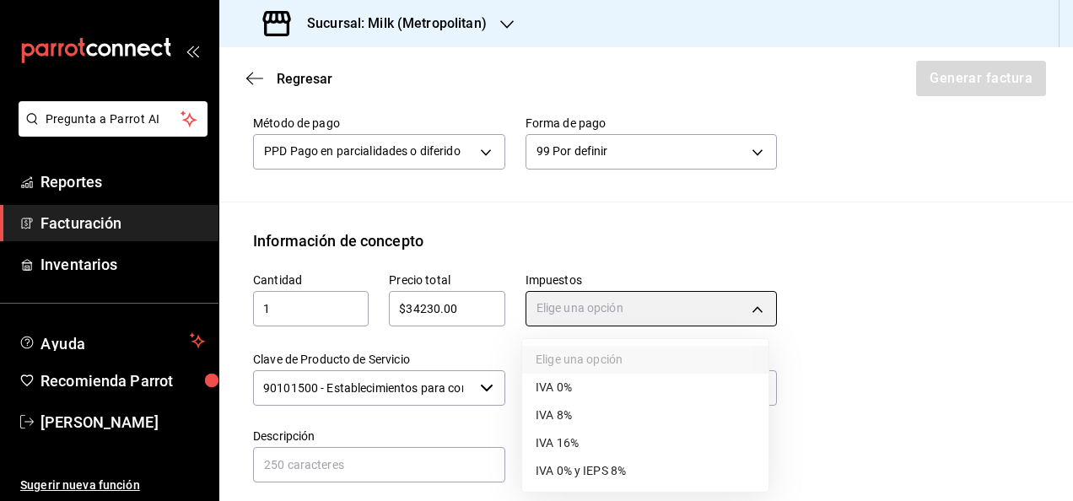
type input "IVA_16"
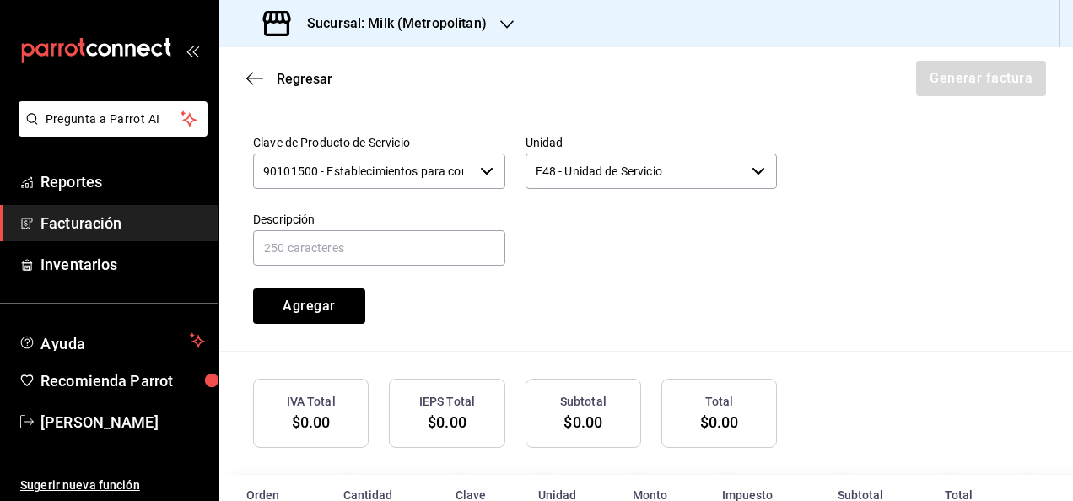
scroll to position [798, 0]
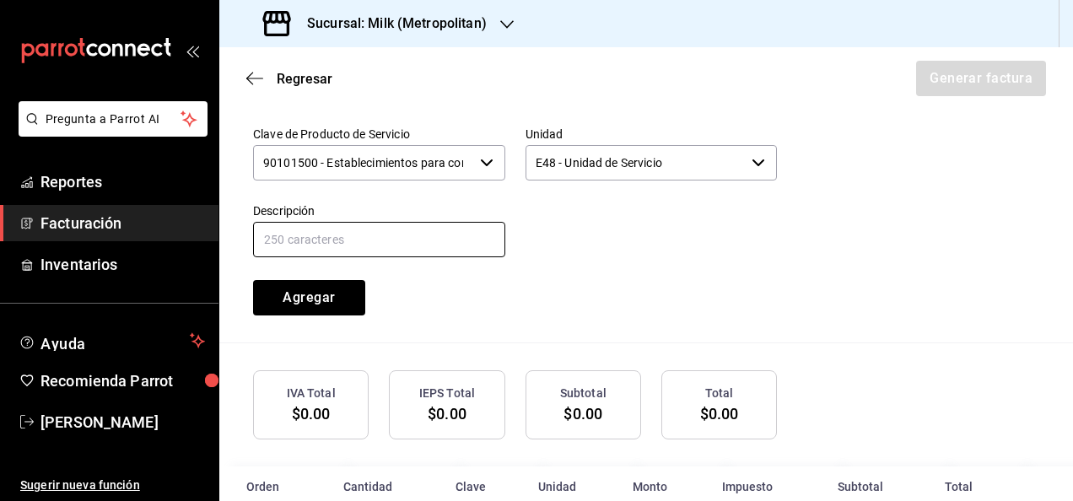
click at [401, 236] on input "text" at bounding box center [379, 239] width 252 height 35
type input "CONSUMO DE ALIMENTOS [DATE] - [DATE][PERSON_NAME]"
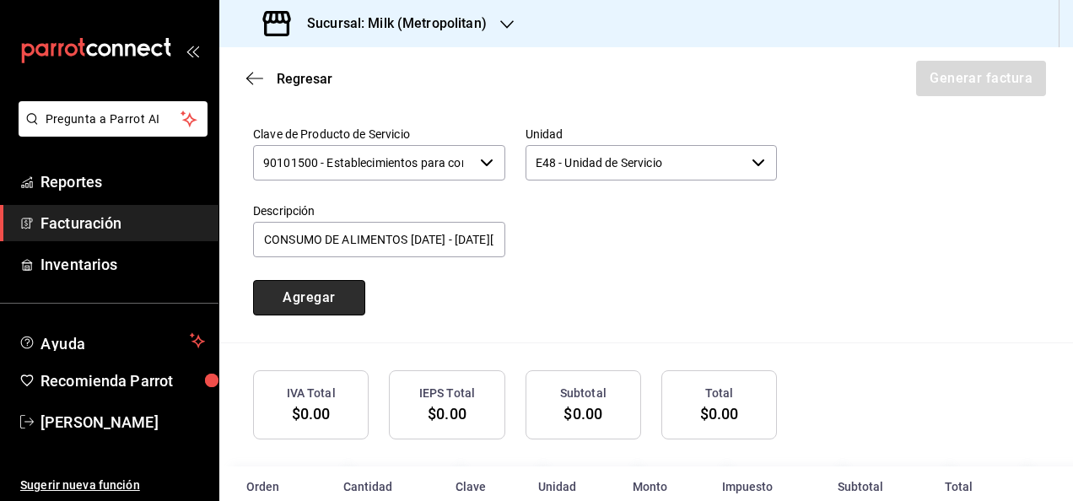
click at [348, 304] on button "Agregar" at bounding box center [309, 297] width 112 height 35
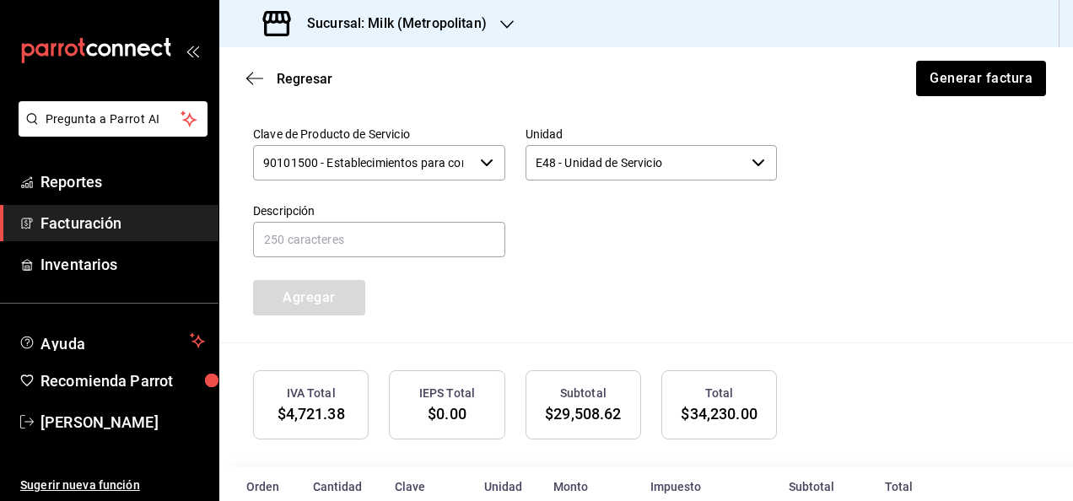
scroll to position [877, 0]
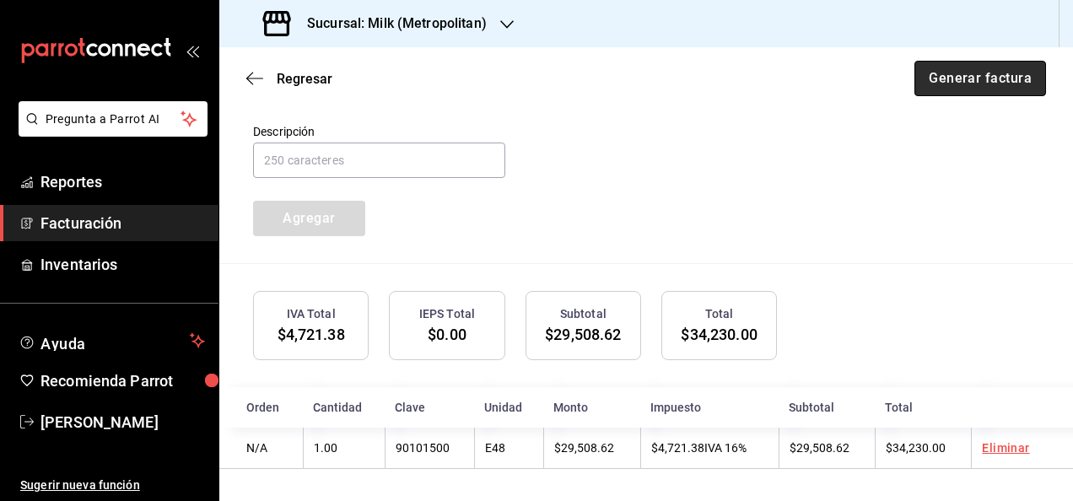
click at [923, 88] on button "Generar factura" at bounding box center [980, 78] width 132 height 35
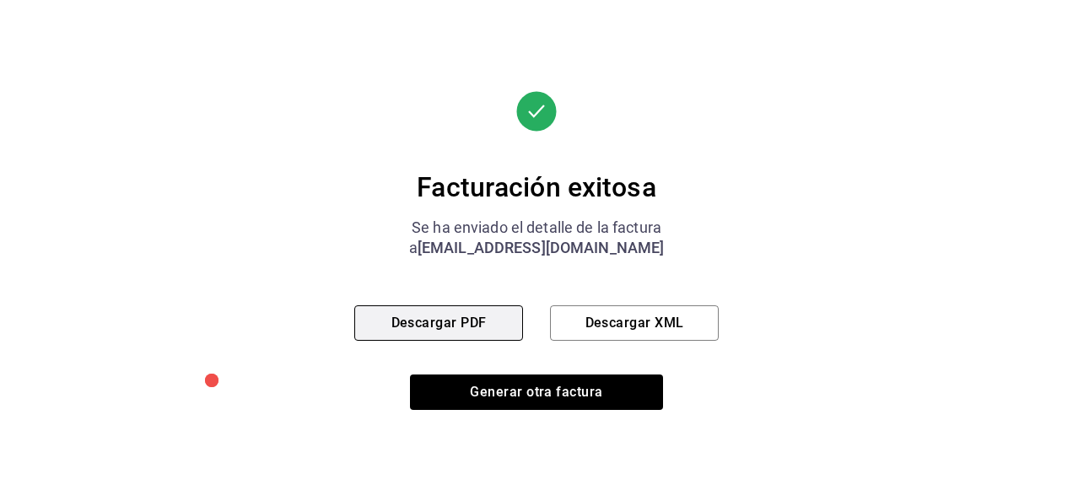
click at [466, 327] on button "Descargar PDF" at bounding box center [438, 322] width 169 height 35
